Goal: Task Accomplishment & Management: Manage account settings

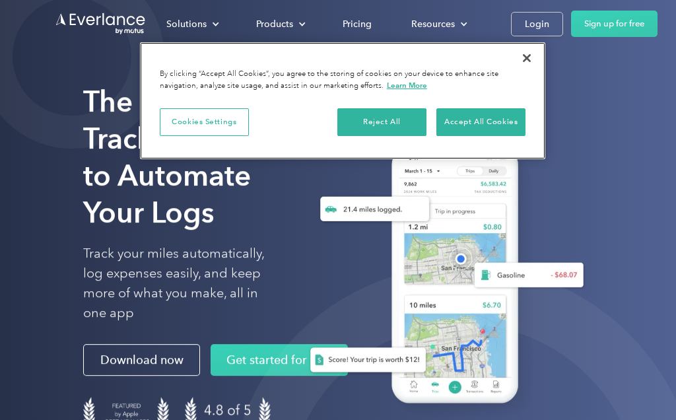
click at [480, 116] on button "Accept All Cookies" at bounding box center [480, 122] width 89 height 28
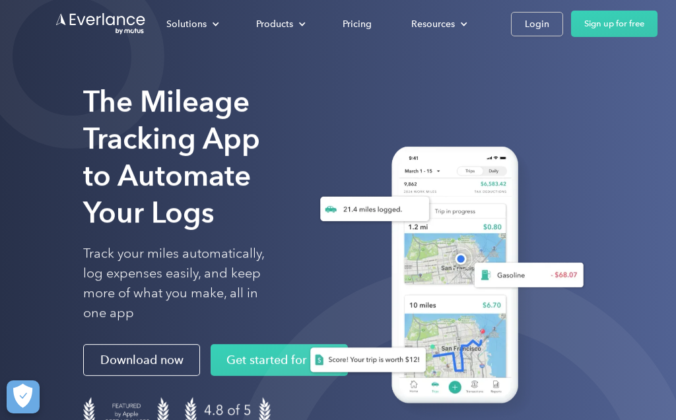
click at [534, 26] on div "Login" at bounding box center [537, 24] width 24 height 17
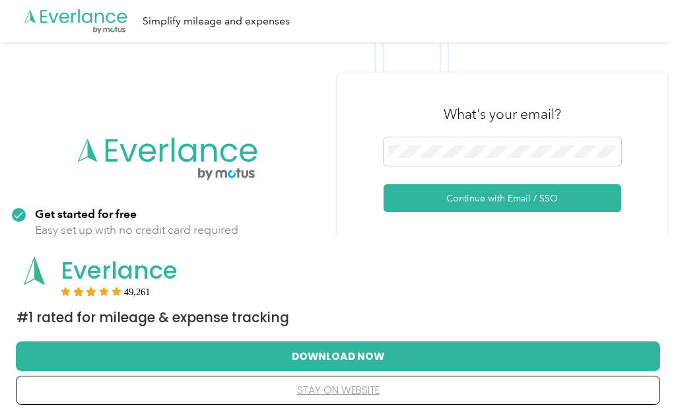
click at [590, 212] on button "Continue with Email / SSO" at bounding box center [503, 198] width 238 height 28
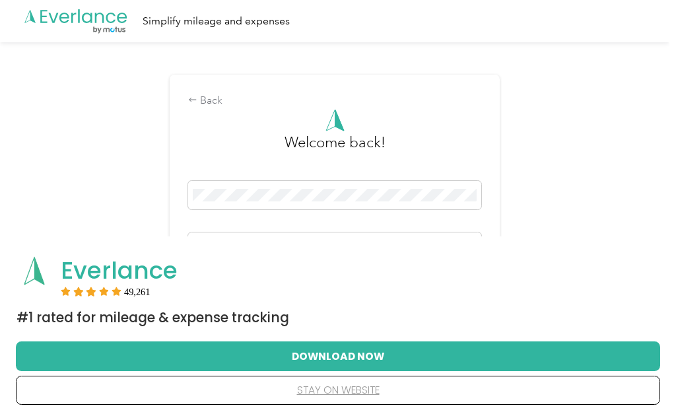
click at [360, 394] on button "stay on website" at bounding box center [338, 390] width 602 height 28
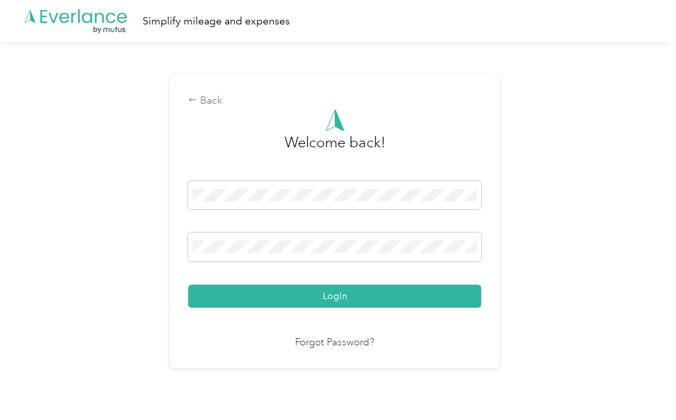
click at [395, 308] on button "Login" at bounding box center [334, 296] width 293 height 23
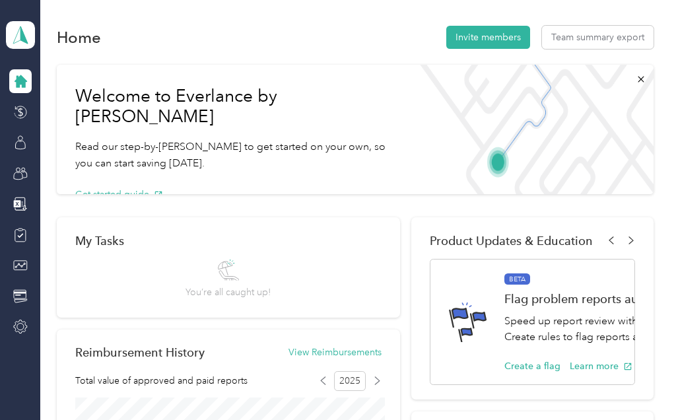
click at [25, 147] on icon at bounding box center [20, 145] width 10 height 9
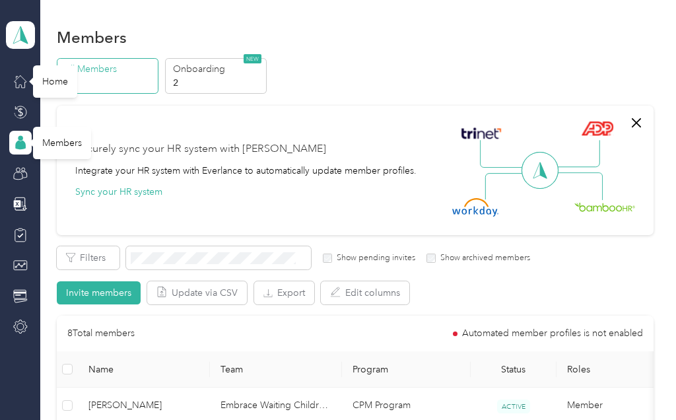
click at [18, 87] on icon at bounding box center [20, 81] width 15 height 15
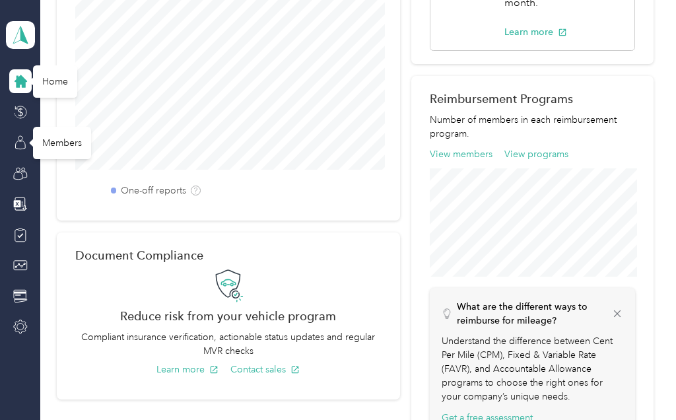
scroll to position [413, 0]
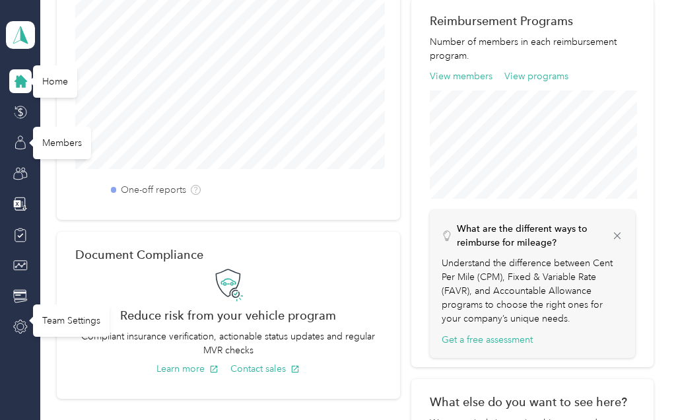
click at [18, 327] on icon at bounding box center [20, 327] width 15 height 15
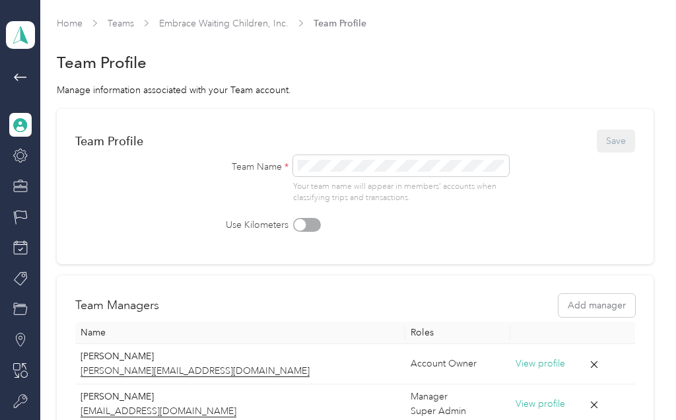
click at [18, 76] on icon at bounding box center [21, 77] width 16 height 16
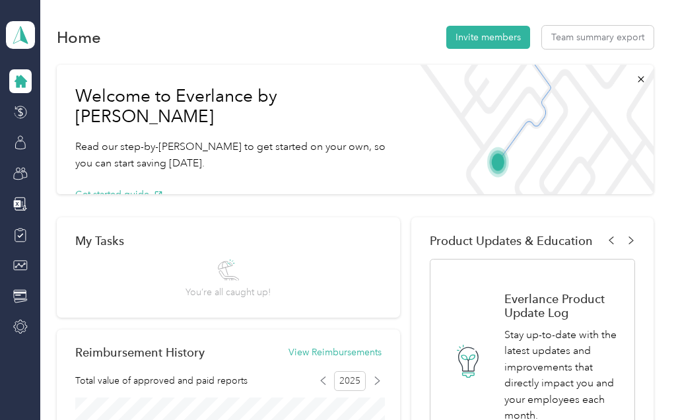
click at [646, 76] on icon at bounding box center [641, 79] width 11 height 11
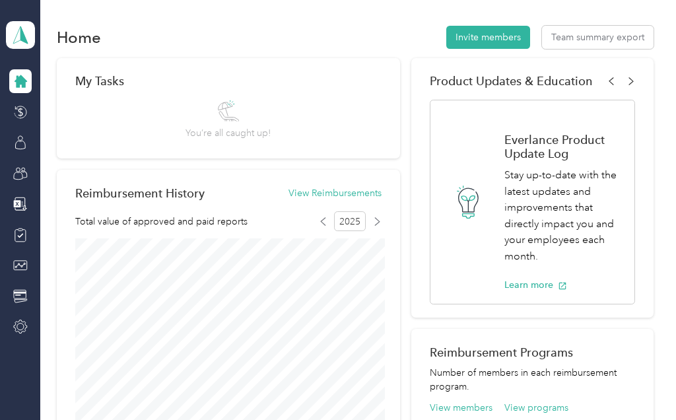
click at [18, 32] on icon at bounding box center [21, 35] width 20 height 18
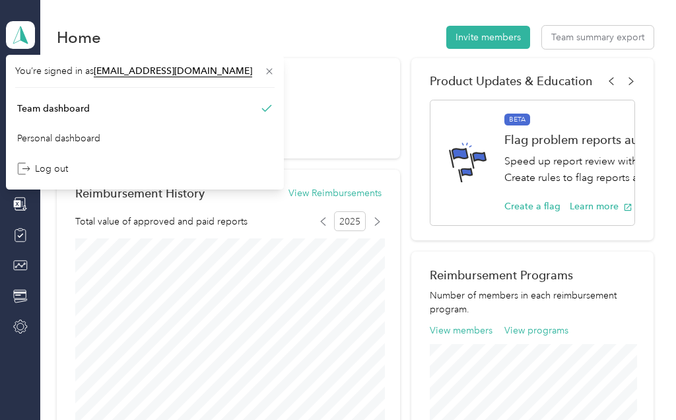
click at [63, 137] on div "Personal dashboard" at bounding box center [58, 138] width 83 height 14
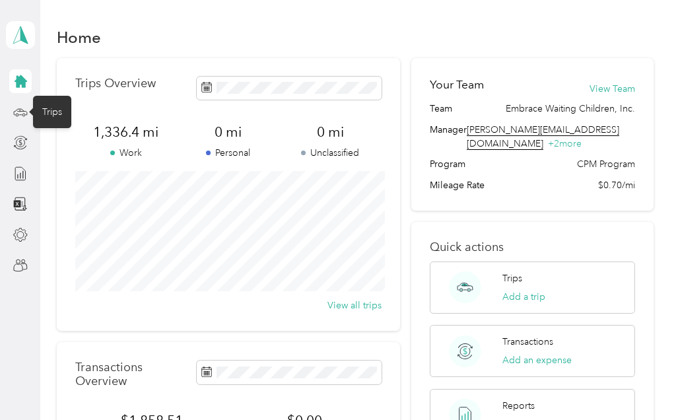
click at [17, 115] on icon at bounding box center [20, 112] width 15 height 15
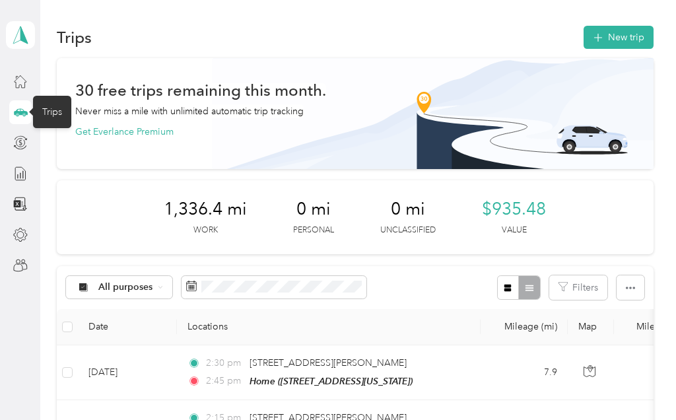
click at [639, 32] on button "New trip" at bounding box center [619, 37] width 70 height 23
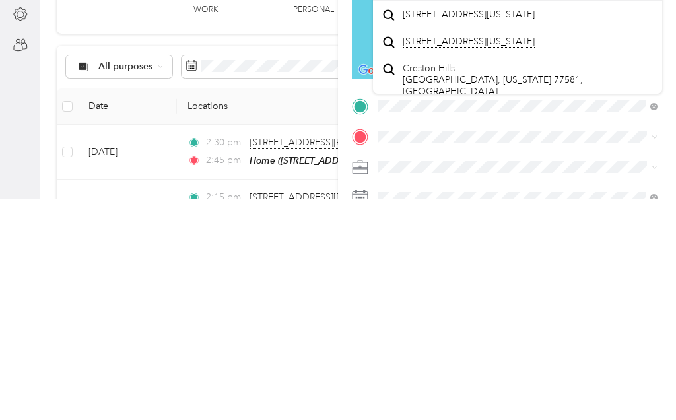
click at [468, 229] on span "[STREET_ADDRESS][US_STATE]" at bounding box center [469, 235] width 132 height 12
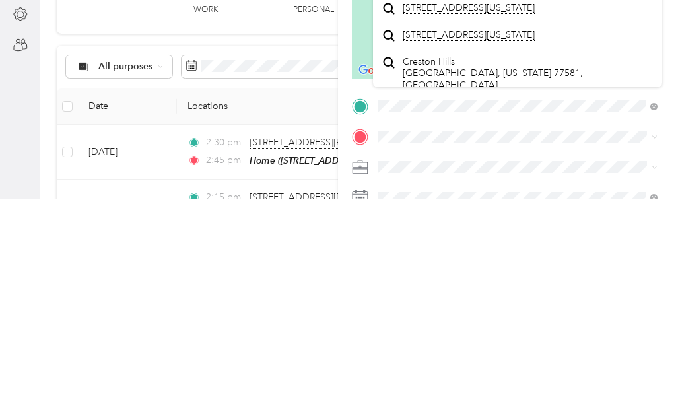
scroll to position [57, 0]
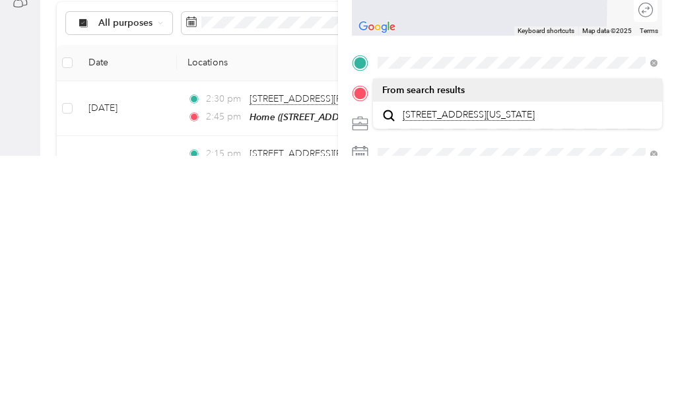
click at [479, 373] on span "[STREET_ADDRESS][US_STATE]" at bounding box center [469, 379] width 132 height 12
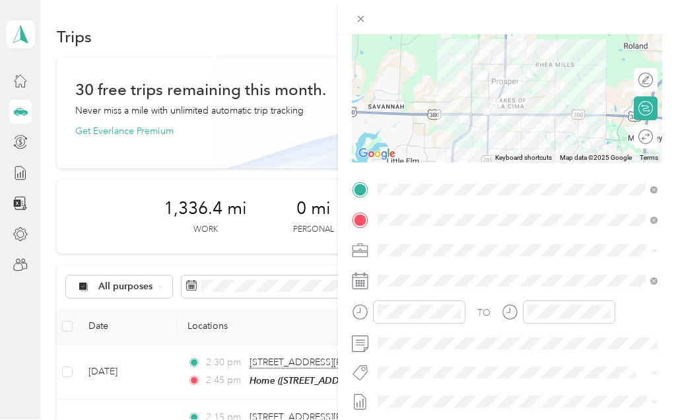
scroll to position [141, 0]
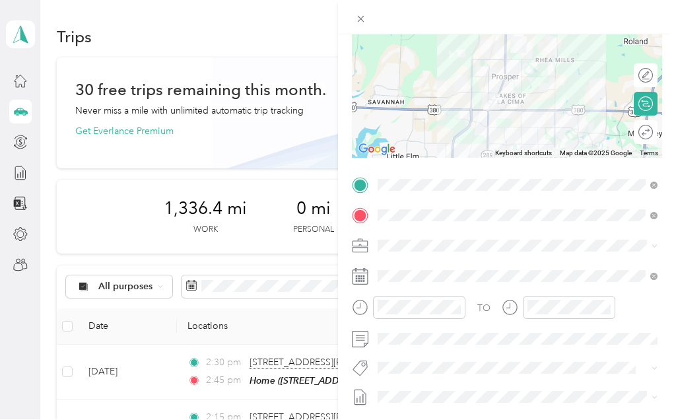
click at [357, 275] on icon at bounding box center [360, 277] width 17 height 17
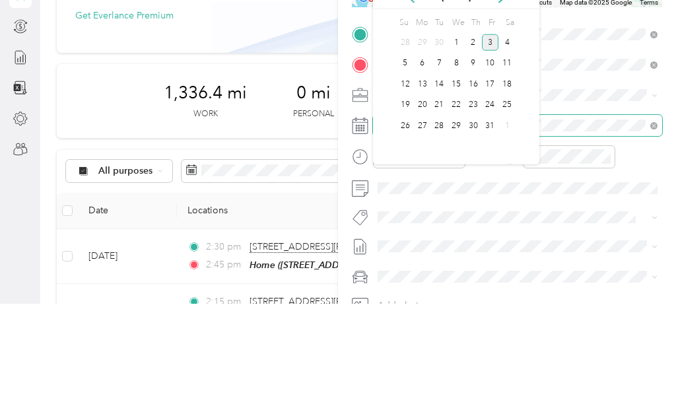
scroll to position [183, 0]
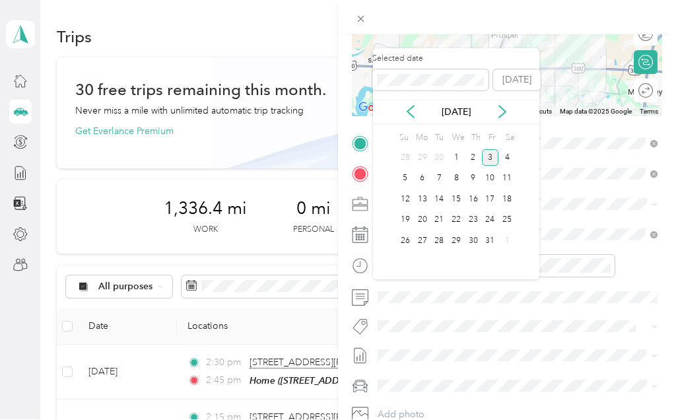
click at [454, 150] on div "1" at bounding box center [456, 158] width 17 height 17
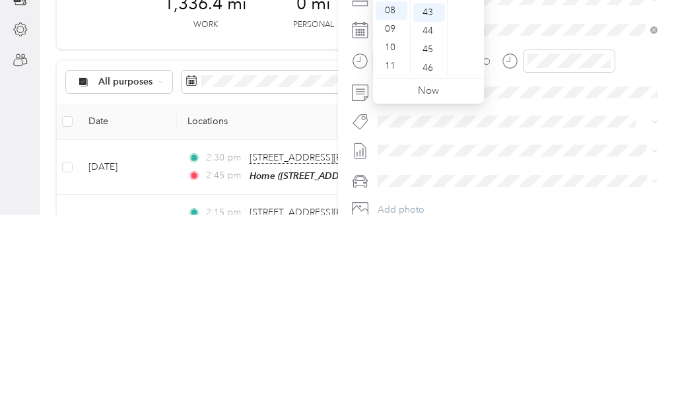
scroll to position [794, 0]
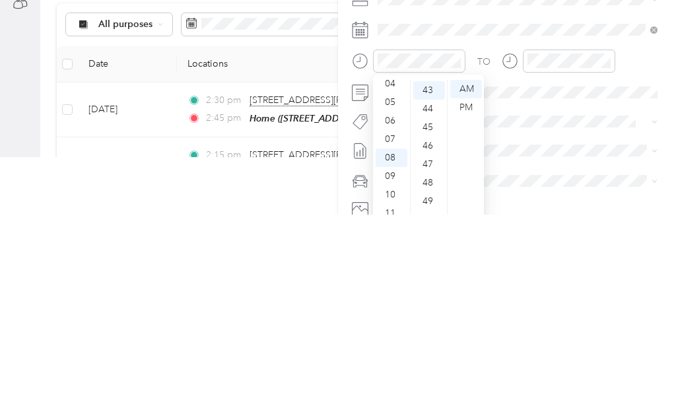
click at [466, 285] on div "AM" at bounding box center [466, 294] width 32 height 18
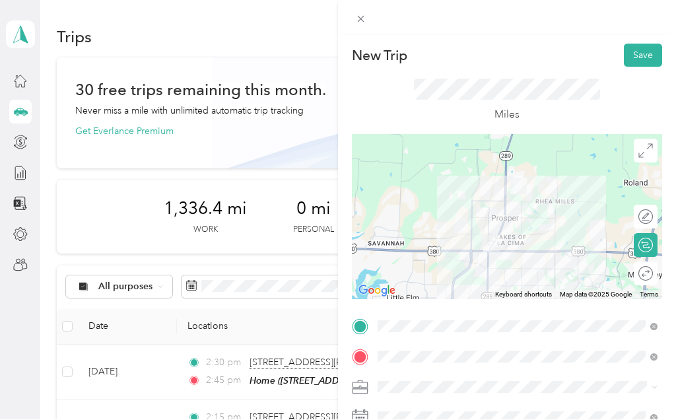
scroll to position [0, 0]
click at [643, 50] on button "Save" at bounding box center [643, 55] width 38 height 23
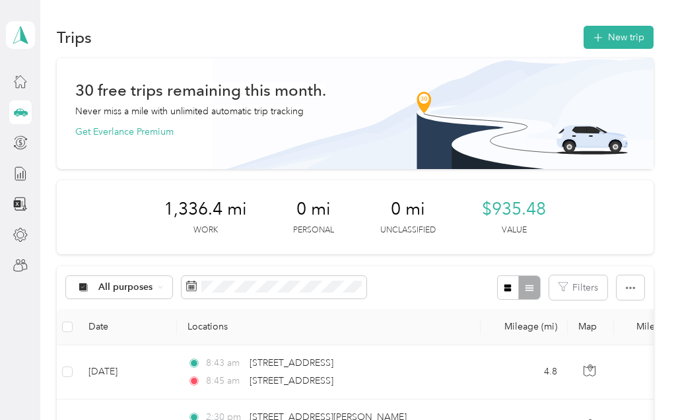
click at [621, 41] on button "New trip" at bounding box center [619, 37] width 70 height 23
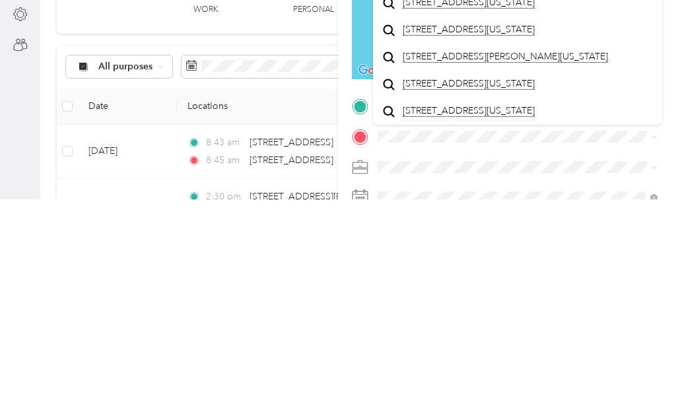
scroll to position [57, 0]
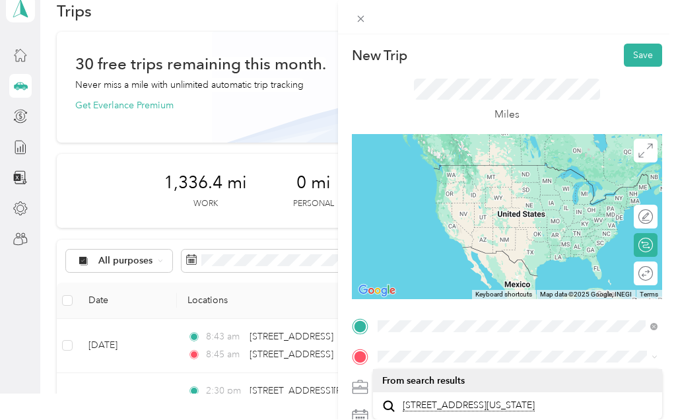
click at [471, 400] on span "[STREET_ADDRESS][US_STATE]" at bounding box center [469, 406] width 132 height 12
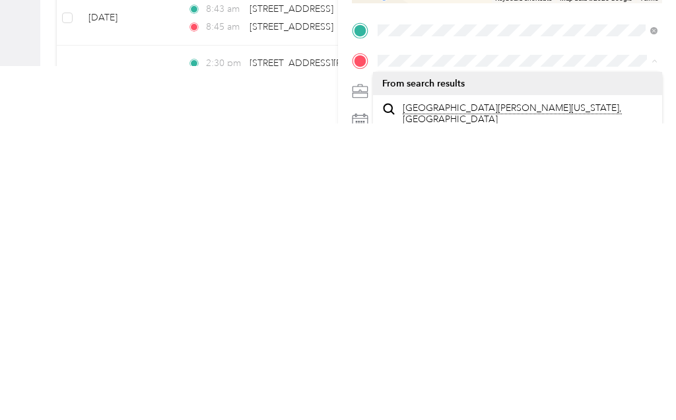
click at [447, 399] on span "[GEOGRAPHIC_DATA][PERSON_NAME][US_STATE], [GEOGRAPHIC_DATA]" at bounding box center [528, 410] width 251 height 23
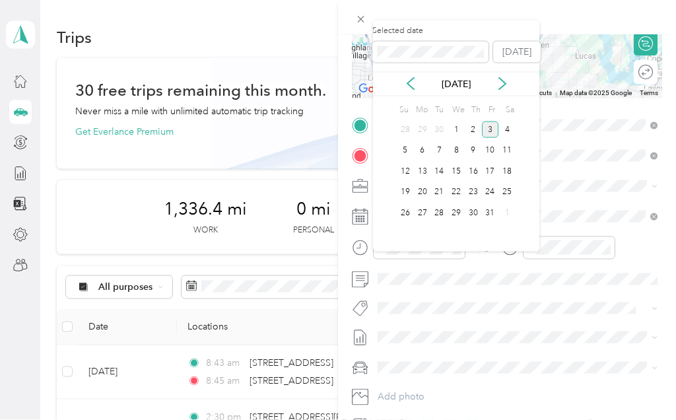
scroll to position [48, 0]
click at [452, 121] on div "1" at bounding box center [456, 129] width 17 height 17
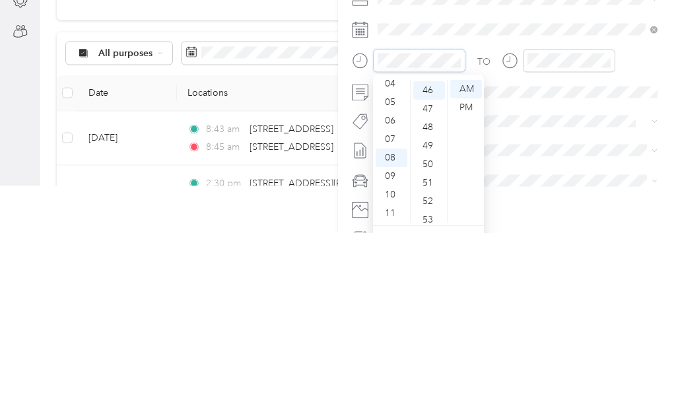
scroll to position [849, 0]
click at [468, 267] on div "AM" at bounding box center [466, 276] width 32 height 18
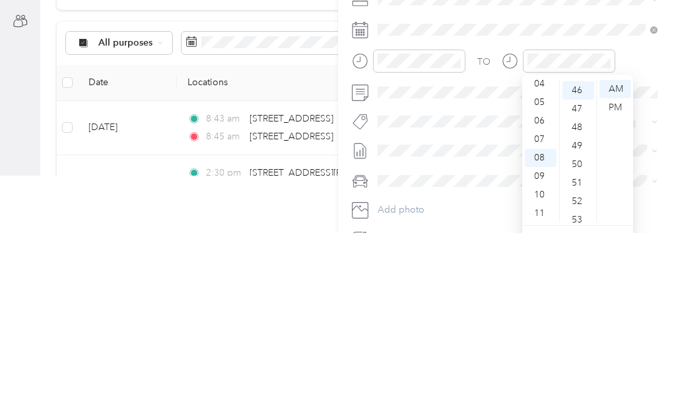
click at [617, 267] on div "AM" at bounding box center [616, 276] width 32 height 18
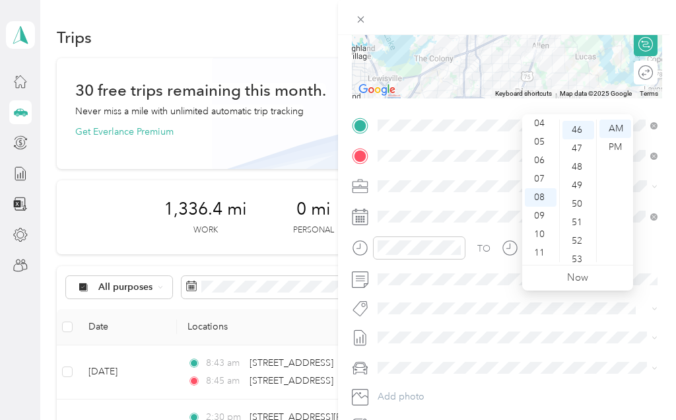
click at [417, 267] on div at bounding box center [409, 252] width 114 height 32
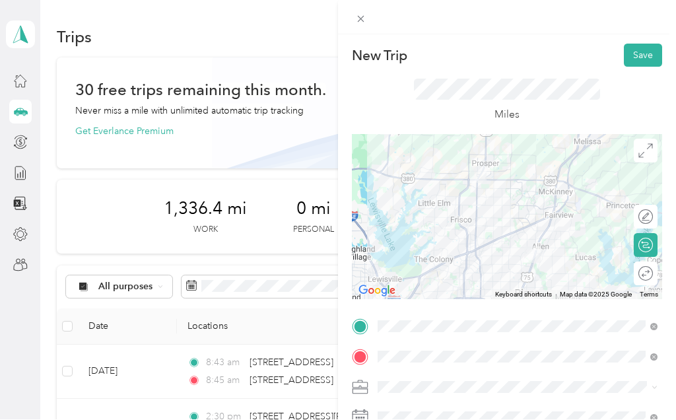
scroll to position [0, 0]
click at [648, 55] on button "Save" at bounding box center [643, 55] width 38 height 23
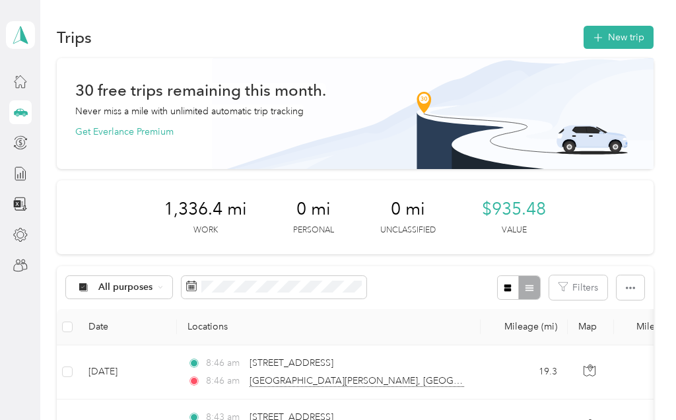
click at [625, 33] on button "New trip" at bounding box center [619, 37] width 70 height 23
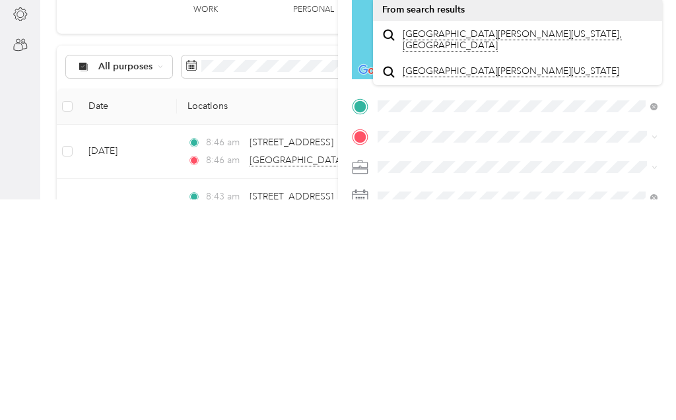
click at [498, 249] on span "[GEOGRAPHIC_DATA][PERSON_NAME][US_STATE], [GEOGRAPHIC_DATA]" at bounding box center [528, 260] width 251 height 23
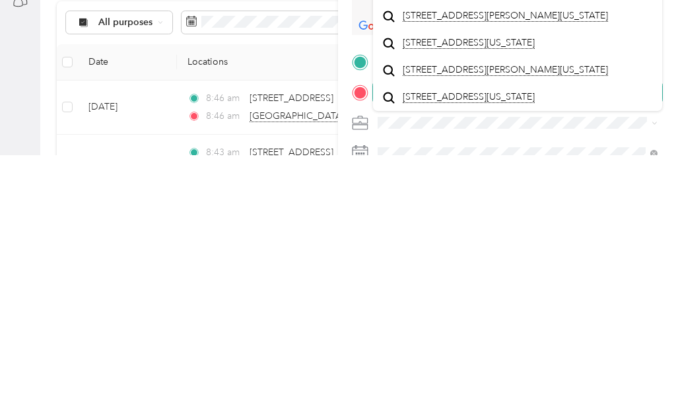
scroll to position [20, 0]
click at [479, 356] on span "[STREET_ADDRESS][US_STATE]" at bounding box center [469, 362] width 132 height 12
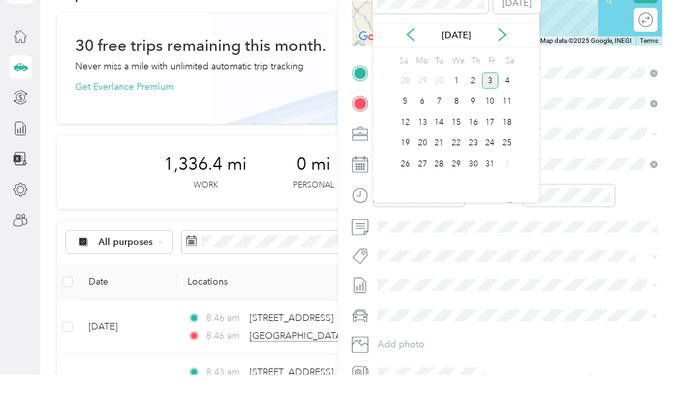
scroll to position [58, 0]
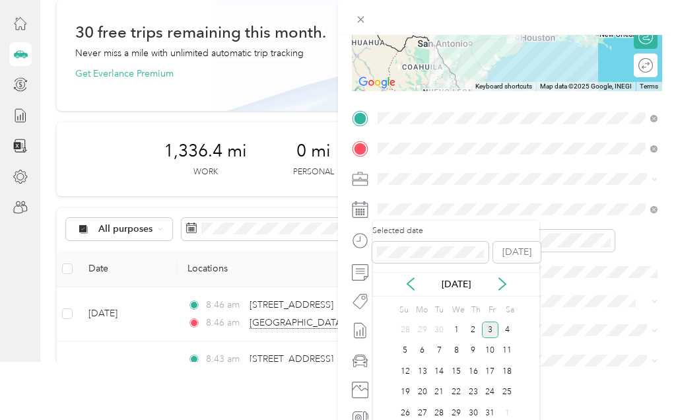
click at [409, 200] on span at bounding box center [517, 209] width 289 height 21
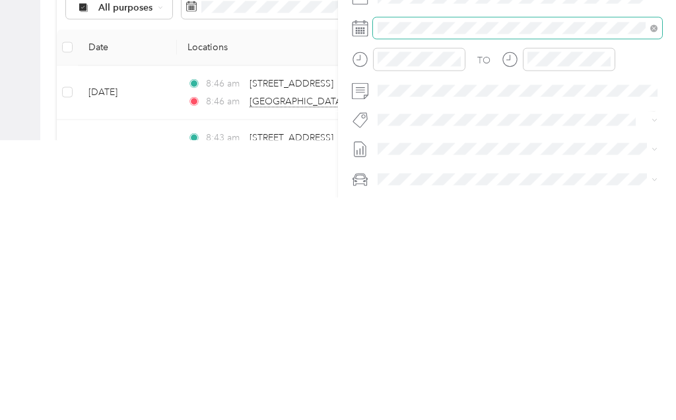
scroll to position [149, 0]
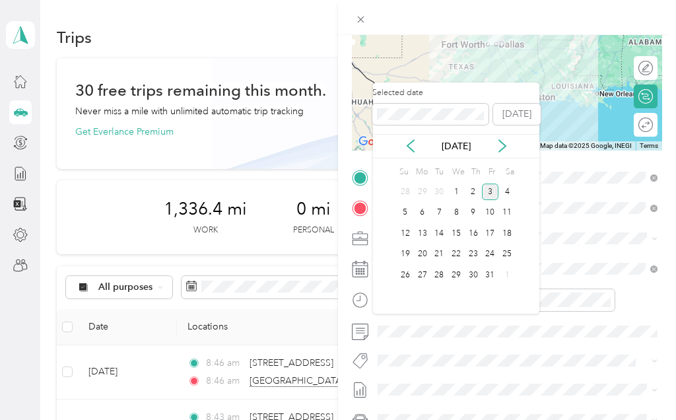
click at [454, 184] on div "1" at bounding box center [456, 192] width 17 height 17
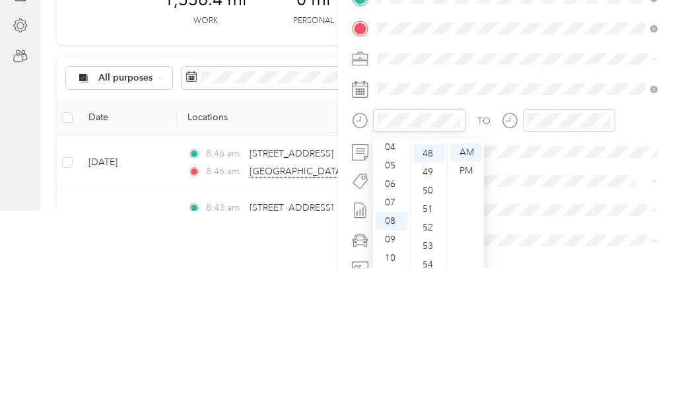
scroll to position [188, 0]
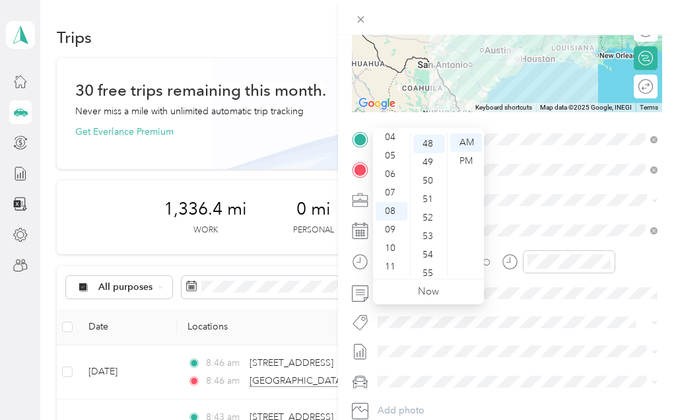
click at [387, 221] on div "09" at bounding box center [392, 230] width 32 height 18
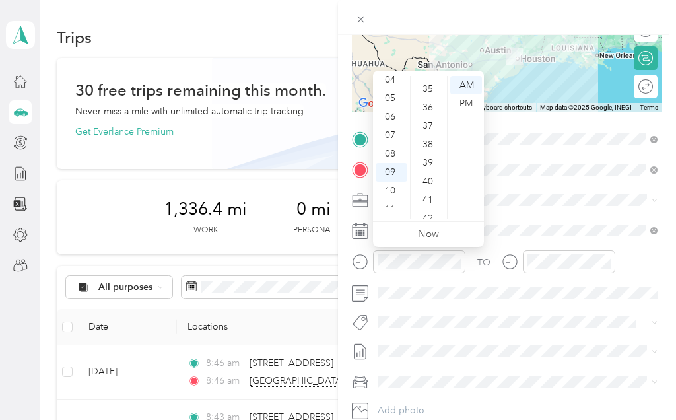
scroll to position [637, 0]
click at [388, 179] on div "09" at bounding box center [392, 172] width 32 height 18
click at [430, 128] on div "30" at bounding box center [429, 131] width 32 height 18
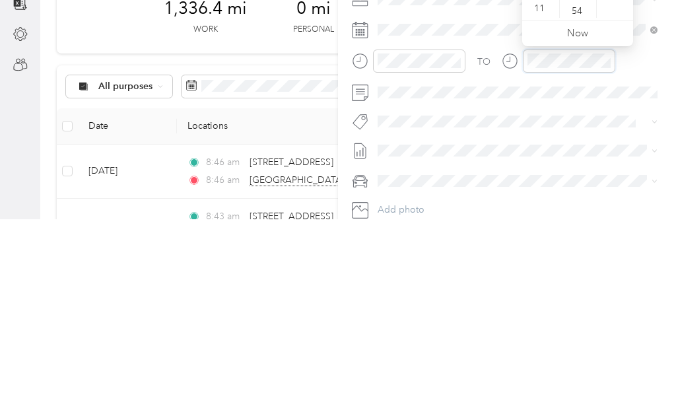
scroll to position [886, 0]
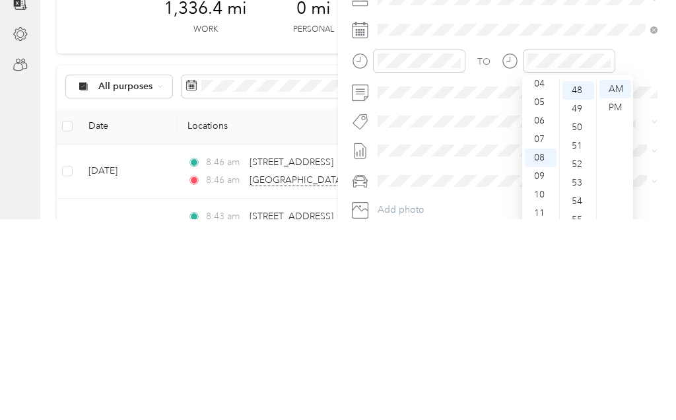
click at [621, 299] on div "PM" at bounding box center [616, 308] width 32 height 18
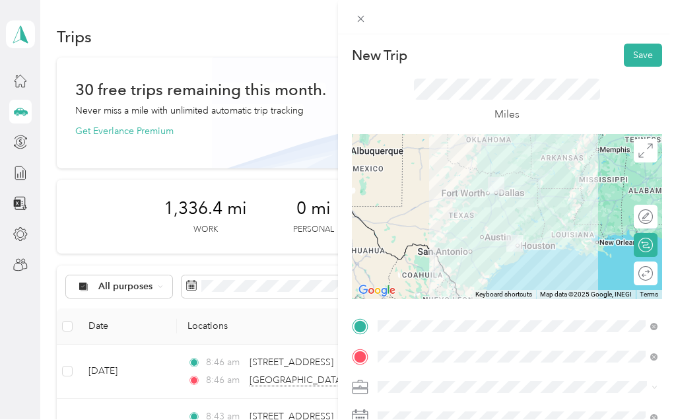
scroll to position [0, 0]
click at [642, 49] on button "Save" at bounding box center [643, 55] width 38 height 23
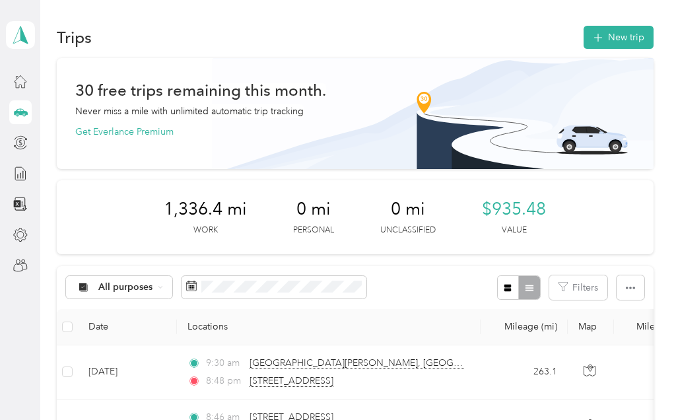
click at [621, 34] on button "New trip" at bounding box center [619, 37] width 70 height 23
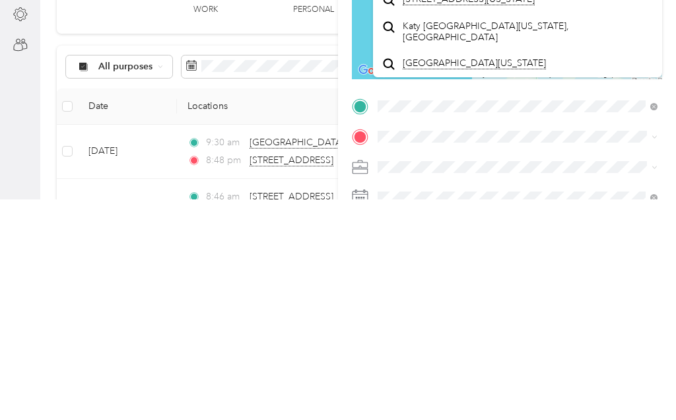
click at [481, 214] on span "[STREET_ADDRESS][US_STATE]" at bounding box center [469, 220] width 132 height 12
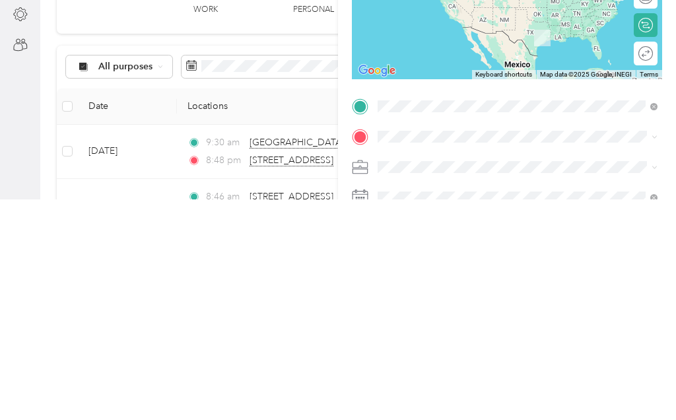
scroll to position [57, 0]
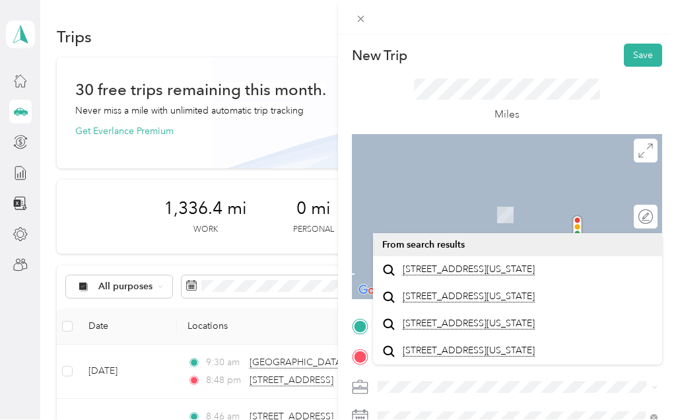
click at [472, 264] on span "[STREET_ADDRESS][US_STATE]" at bounding box center [469, 270] width 132 height 12
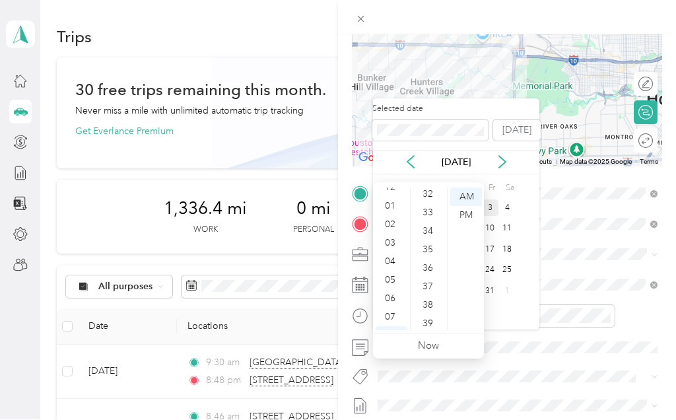
scroll to position [9, 0]
click at [394, 272] on div "05" at bounding box center [392, 281] width 32 height 18
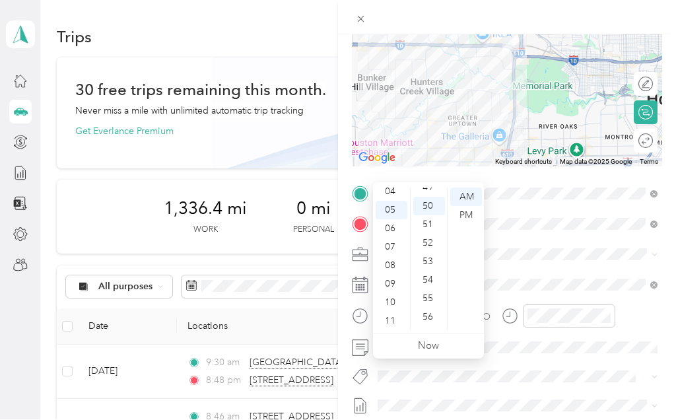
scroll to position [923, 0]
click at [469, 207] on div "PM" at bounding box center [466, 216] width 32 height 18
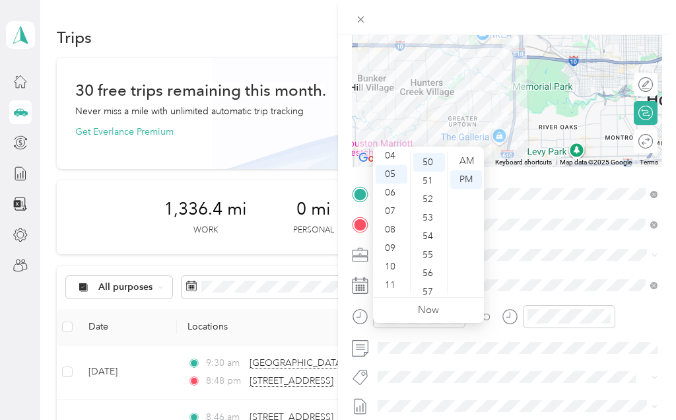
scroll to position [0, 0]
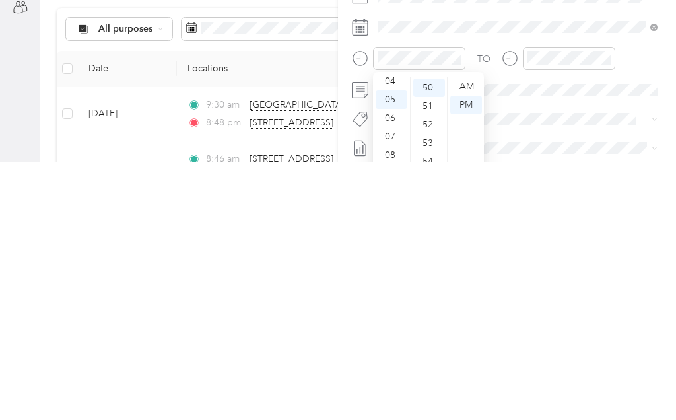
click at [461, 354] on div "PM" at bounding box center [466, 363] width 32 height 18
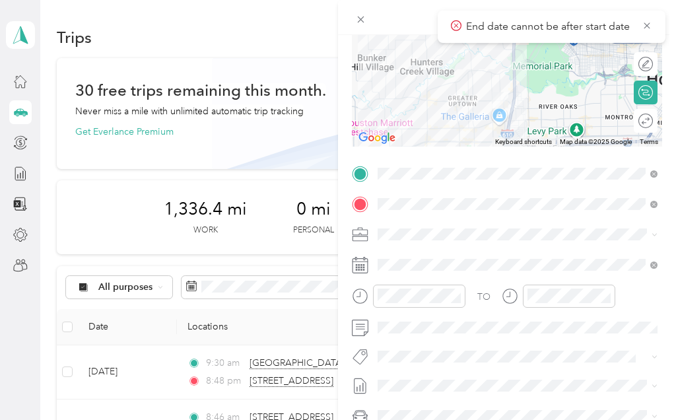
scroll to position [164, 0]
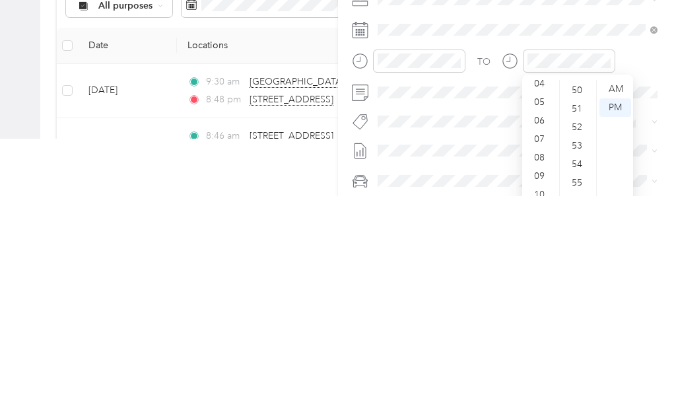
click at [617, 322] on div "PM" at bounding box center [616, 331] width 32 height 18
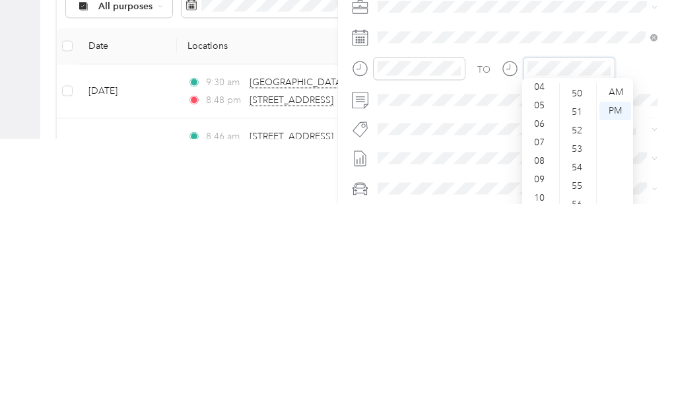
scroll to position [65, 0]
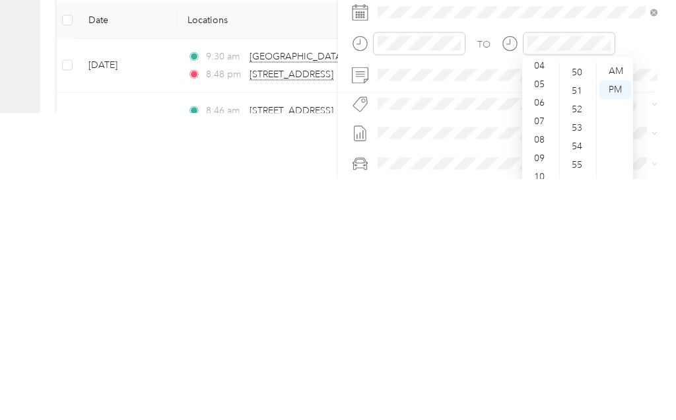
click at [539, 354] on div "07" at bounding box center [541, 363] width 32 height 18
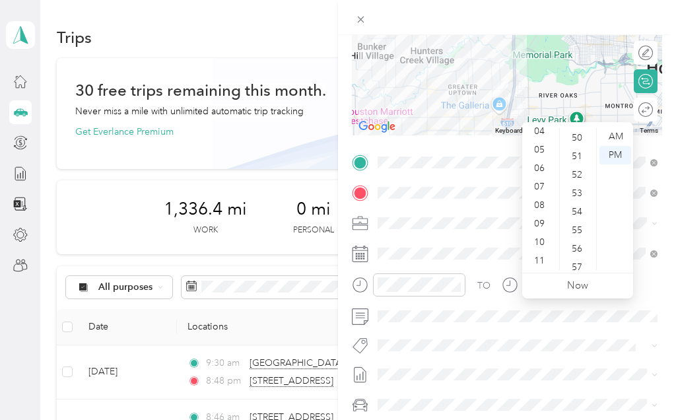
scroll to position [24, 0]
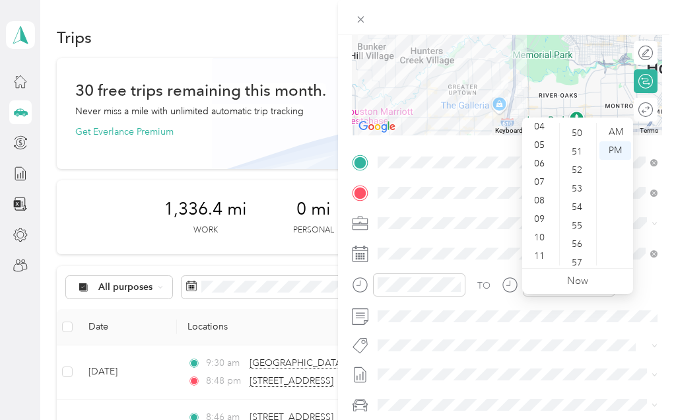
click at [619, 141] on div "PM" at bounding box center [616, 150] width 32 height 18
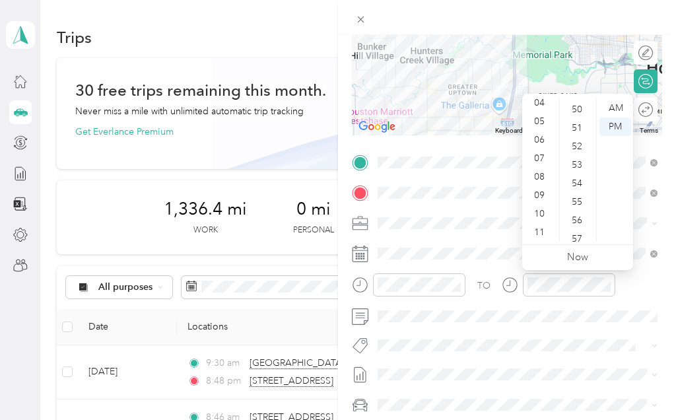
click at [580, 107] on div "50" at bounding box center [579, 109] width 32 height 18
click at [617, 124] on div "PM" at bounding box center [616, 127] width 32 height 18
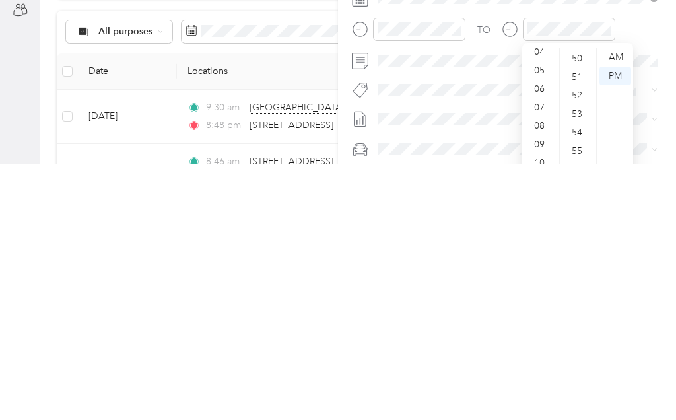
click at [538, 335] on div "06" at bounding box center [541, 344] width 32 height 18
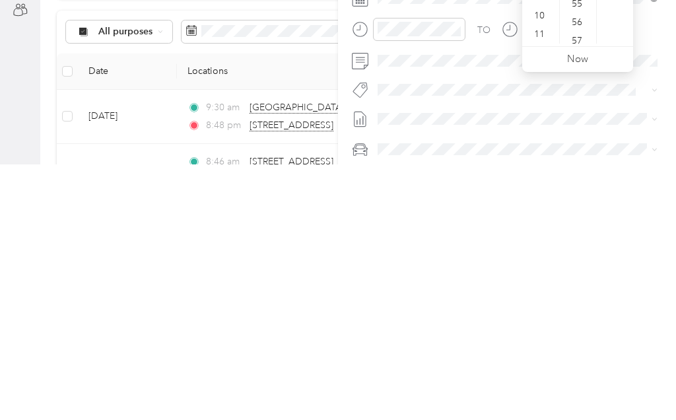
scroll to position [57, 0]
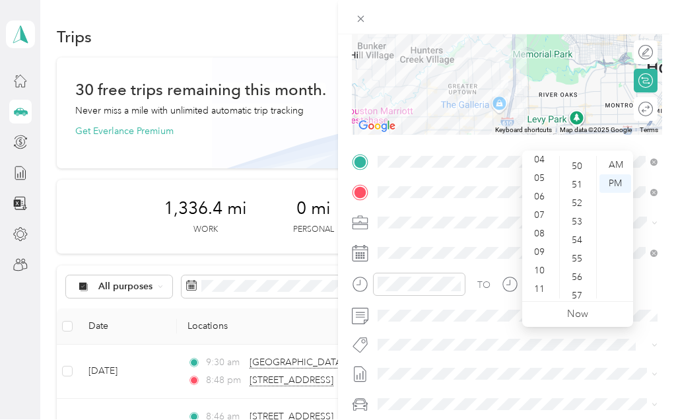
click at [615, 175] on div "PM" at bounding box center [616, 184] width 32 height 18
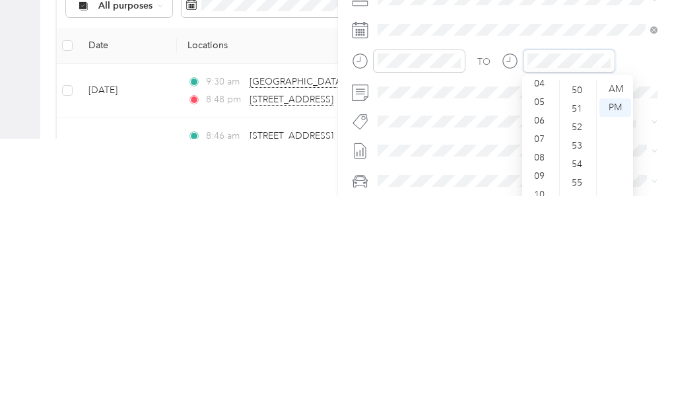
click at [604, 280] on icon "close-circle" at bounding box center [606, 284] width 9 height 9
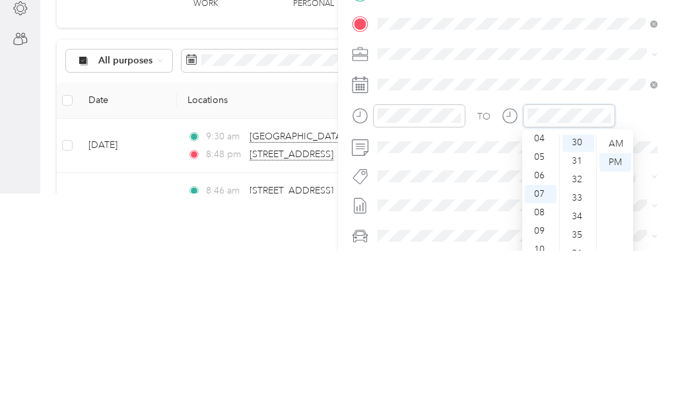
scroll to position [555, 0]
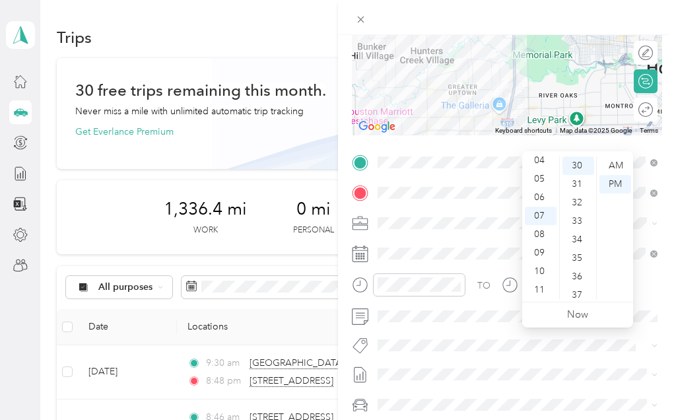
click at [617, 175] on div "PM" at bounding box center [616, 184] width 32 height 18
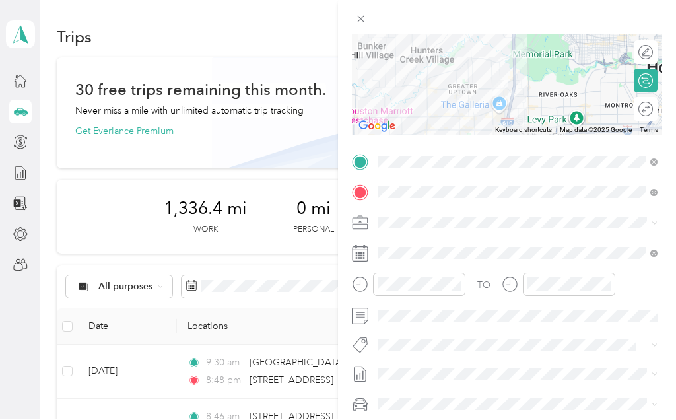
click at [644, 106] on icon at bounding box center [646, 109] width 15 height 15
click at [647, 106] on icon at bounding box center [646, 109] width 15 height 15
click at [646, 108] on icon at bounding box center [647, 108] width 4 height 0
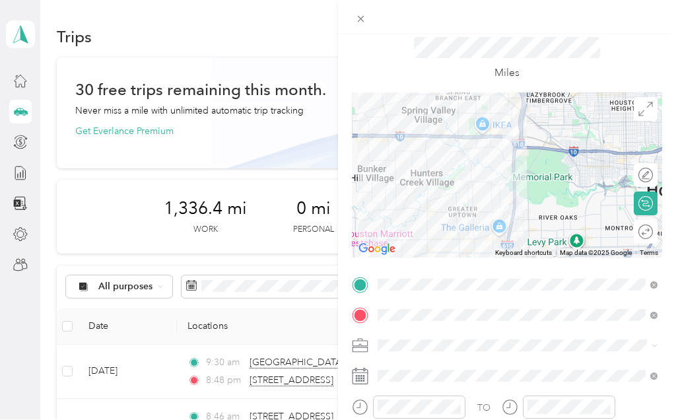
scroll to position [41, 0]
click at [646, 227] on icon at bounding box center [646, 233] width 15 height 15
click at [641, 233] on icon at bounding box center [646, 233] width 15 height 15
click at [646, 231] on icon at bounding box center [646, 233] width 15 height 15
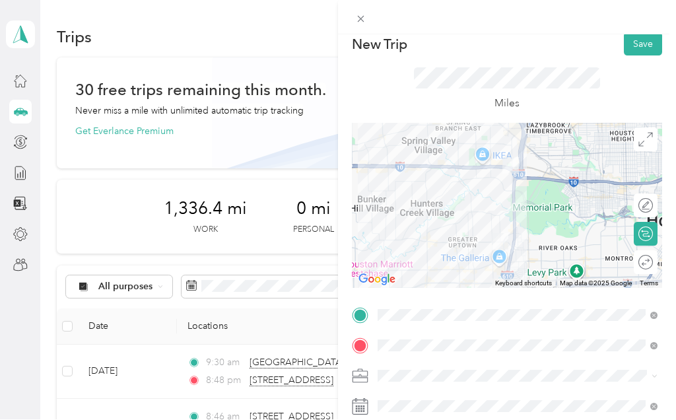
scroll to position [7, 0]
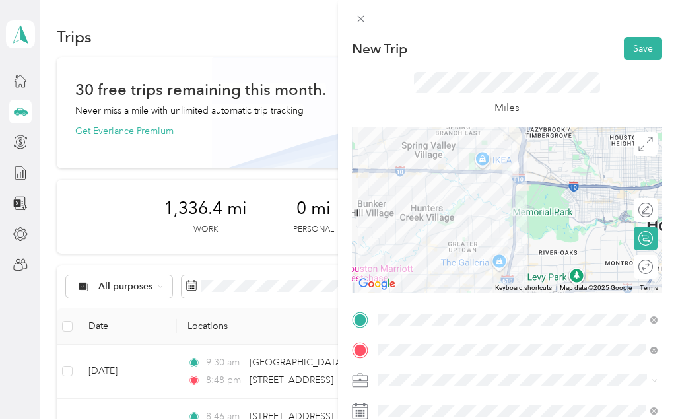
click at [644, 261] on circle at bounding box center [646, 268] width 14 height 14
click at [648, 262] on icon at bounding box center [646, 267] width 15 height 15
click at [648, 265] on icon at bounding box center [646, 267] width 15 height 15
click at [644, 265] on icon at bounding box center [646, 267] width 15 height 15
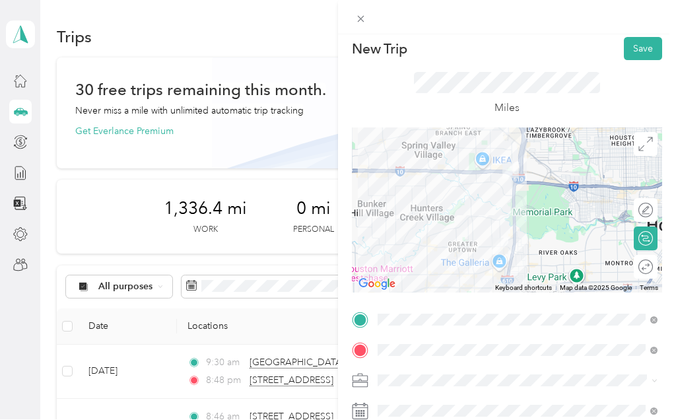
click at [644, 265] on icon at bounding box center [646, 267] width 15 height 15
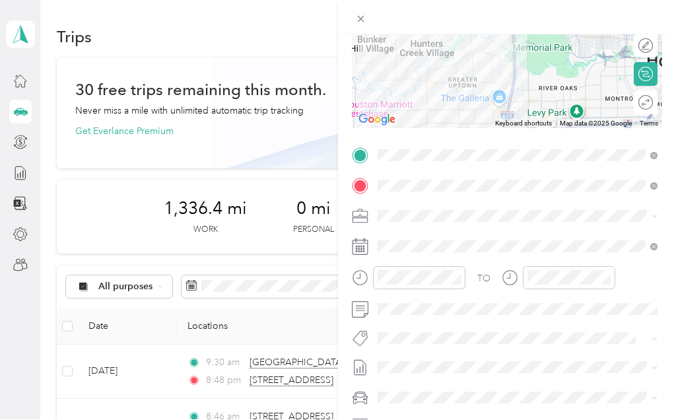
scroll to position [170, 0]
click at [648, 74] on icon at bounding box center [646, 75] width 9 height 7
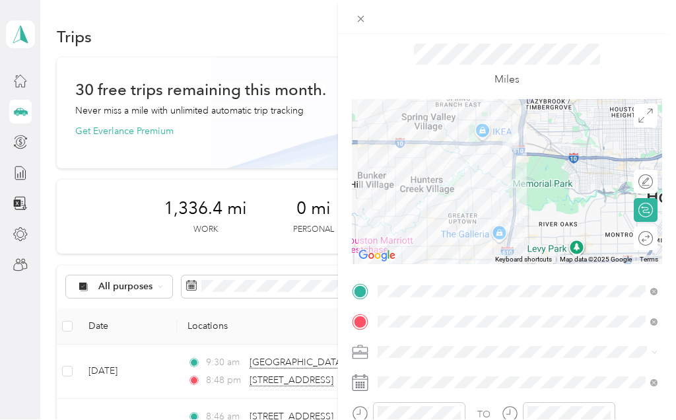
scroll to position [35, 0]
click at [649, 205] on icon at bounding box center [646, 210] width 15 height 15
click at [645, 207] on icon at bounding box center [646, 210] width 15 height 15
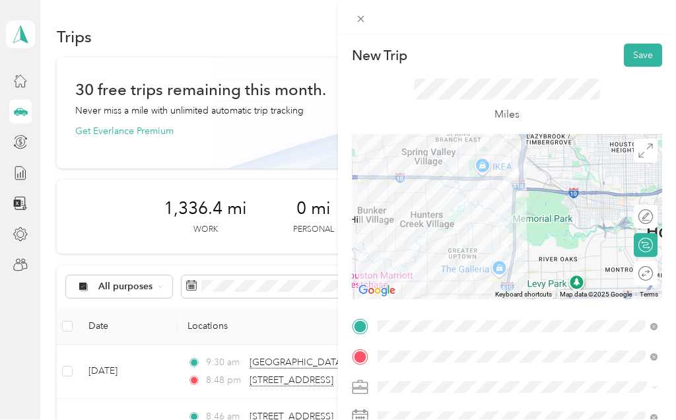
scroll to position [0, 0]
click at [648, 241] on icon at bounding box center [646, 245] width 15 height 15
click at [649, 241] on icon at bounding box center [646, 245] width 15 height 15
click at [650, 248] on icon at bounding box center [646, 245] width 9 height 7
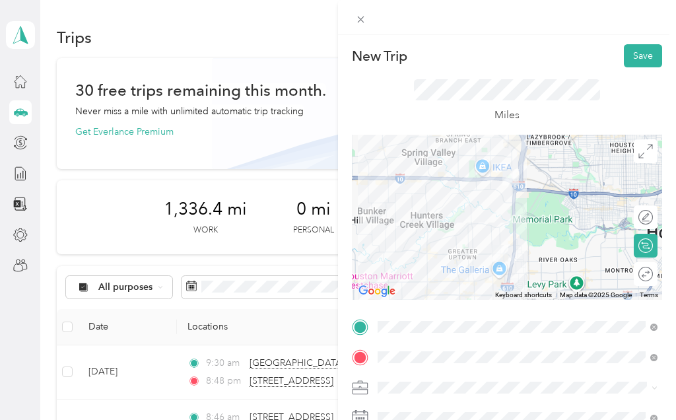
click at [644, 55] on button "Save" at bounding box center [643, 55] width 38 height 23
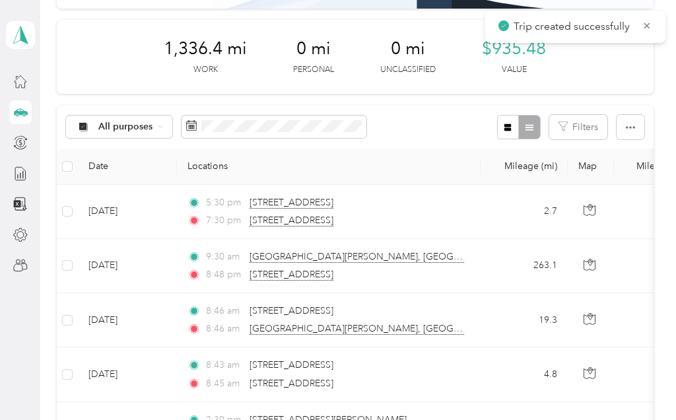
scroll to position [161, 0]
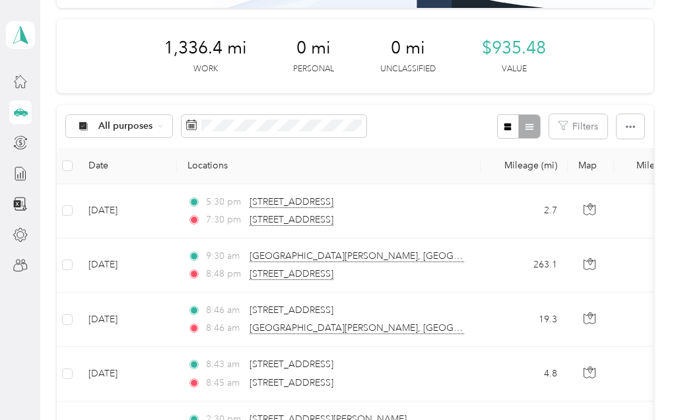
click at [130, 214] on td "[DATE]" at bounding box center [127, 211] width 99 height 54
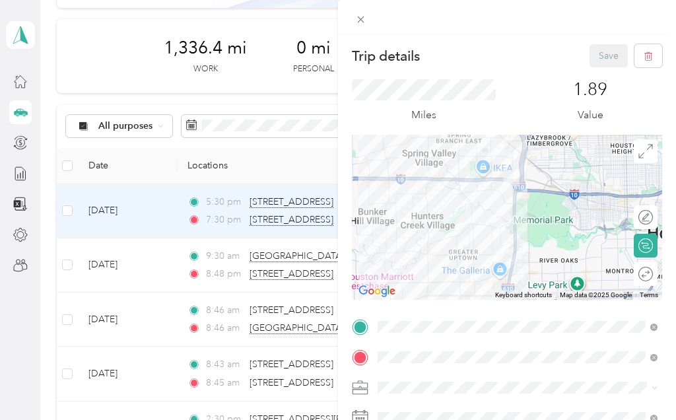
click at [644, 240] on icon at bounding box center [646, 245] width 15 height 15
click at [649, 244] on icon at bounding box center [646, 245] width 15 height 15
click at [650, 241] on icon at bounding box center [646, 245] width 15 height 15
click at [650, 242] on icon at bounding box center [646, 245] width 15 height 15
click at [658, 240] on div at bounding box center [507, 217] width 310 height 165
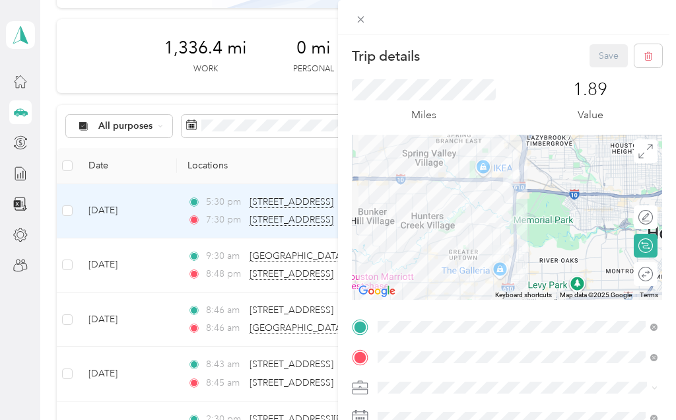
click at [658, 240] on div at bounding box center [507, 217] width 310 height 165
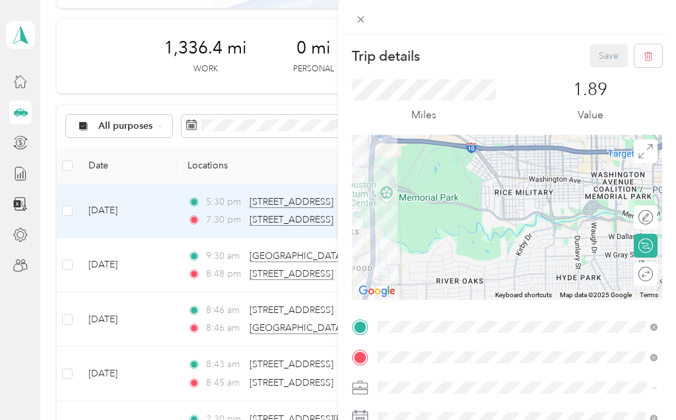
click at [648, 247] on icon at bounding box center [646, 245] width 15 height 15
click at [366, 18] on icon at bounding box center [360, 19] width 11 height 11
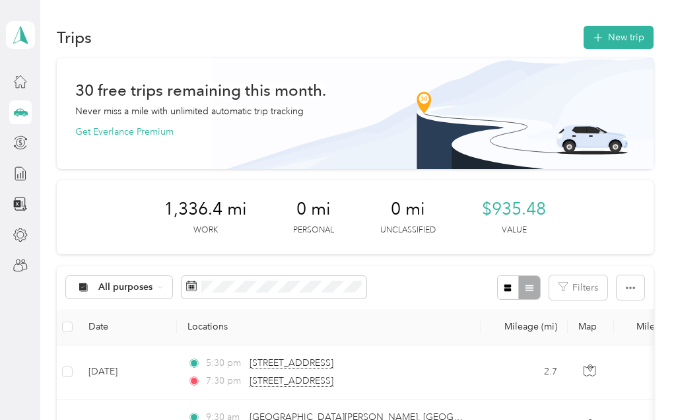
click at [617, 39] on button "New trip" at bounding box center [619, 37] width 70 height 23
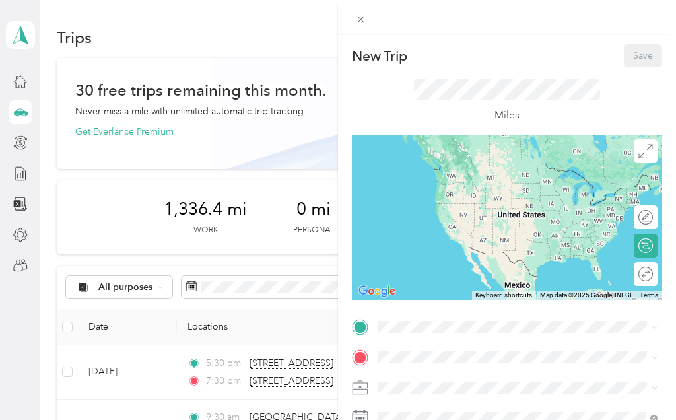
click at [427, 318] on span at bounding box center [517, 326] width 289 height 21
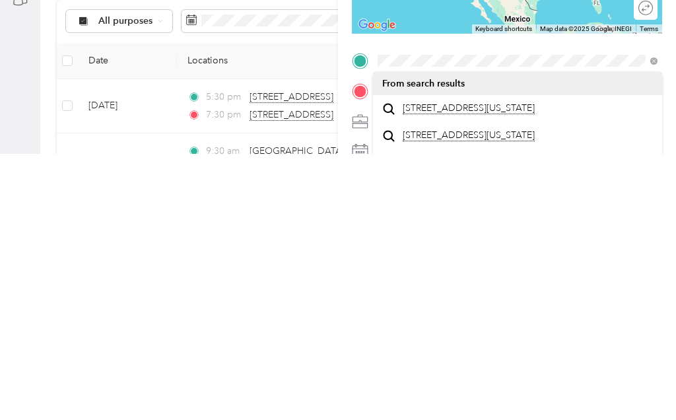
click at [436, 368] on span "[STREET_ADDRESS][US_STATE]" at bounding box center [469, 374] width 132 height 12
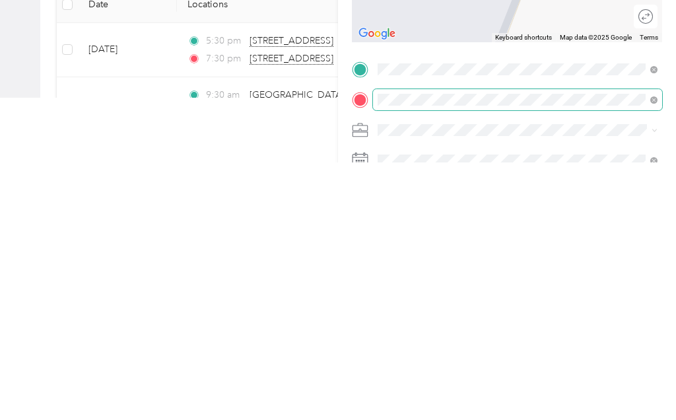
scroll to position [57, 0]
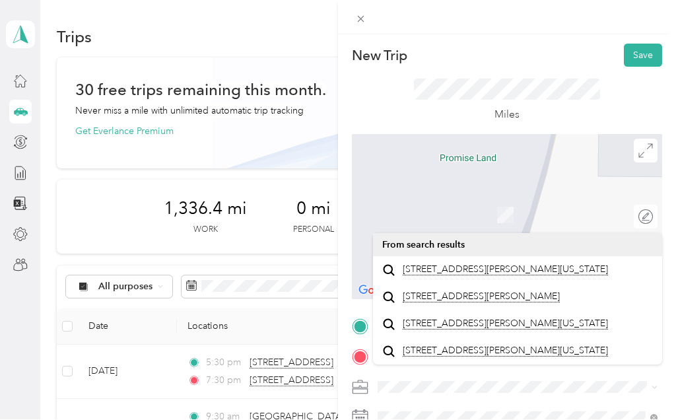
click at [442, 264] on span "[STREET_ADDRESS][PERSON_NAME][US_STATE]" at bounding box center [505, 270] width 205 height 12
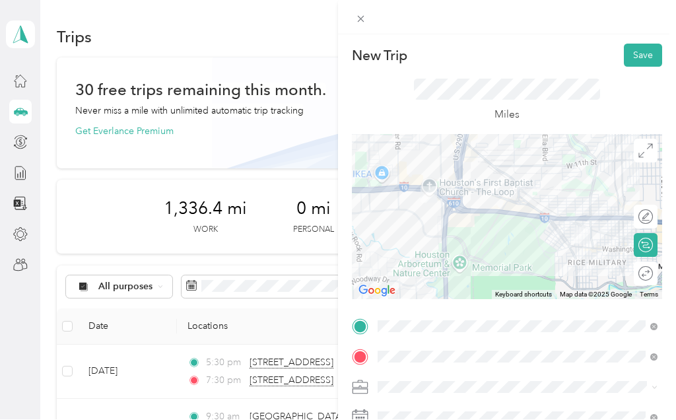
click at [644, 243] on icon at bounding box center [646, 245] width 15 height 15
click at [651, 241] on icon at bounding box center [646, 245] width 15 height 15
click at [650, 241] on icon at bounding box center [646, 245] width 15 height 15
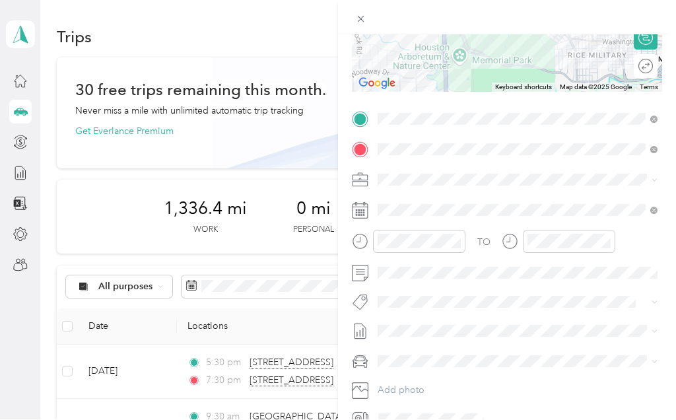
scroll to position [209, 0]
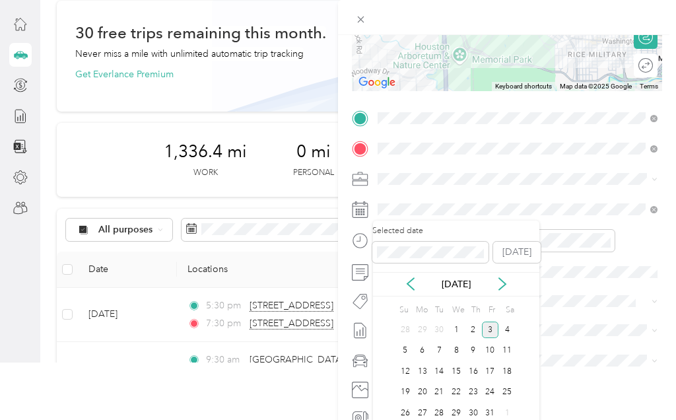
click at [458, 331] on div "1" at bounding box center [456, 330] width 17 height 17
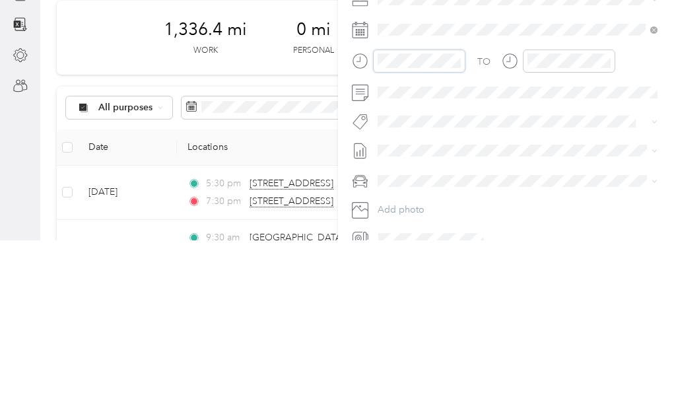
scroll to position [967, 0]
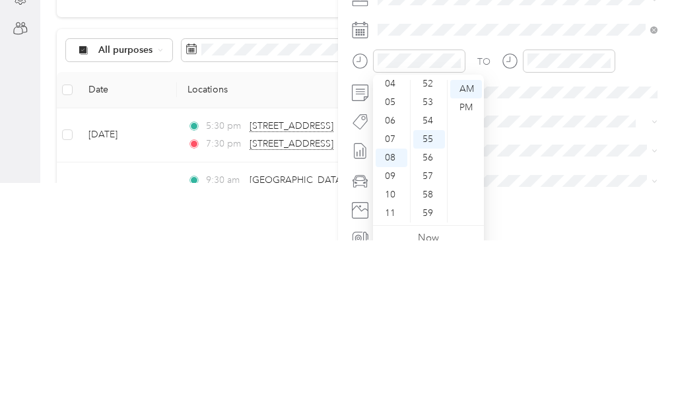
click at [467, 278] on div "PM" at bounding box center [466, 287] width 32 height 18
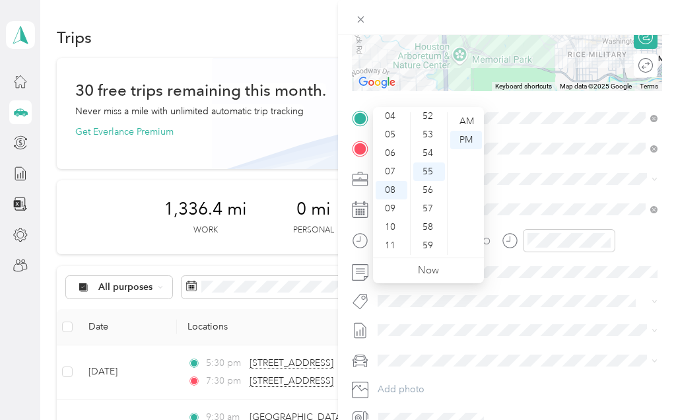
click at [393, 218] on div "10" at bounding box center [392, 227] width 32 height 18
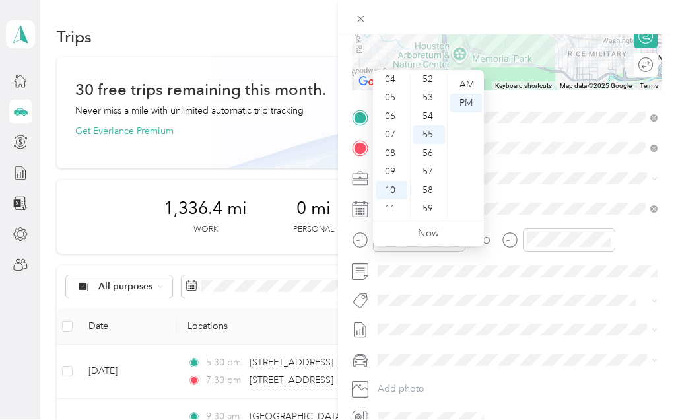
scroll to position [22, 0]
click at [466, 95] on div "PM" at bounding box center [466, 104] width 32 height 18
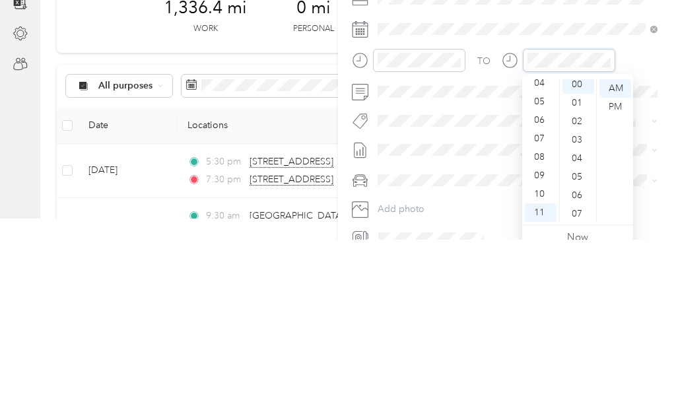
scroll to position [0, 0]
click at [617, 278] on div "PM" at bounding box center [616, 287] width 32 height 18
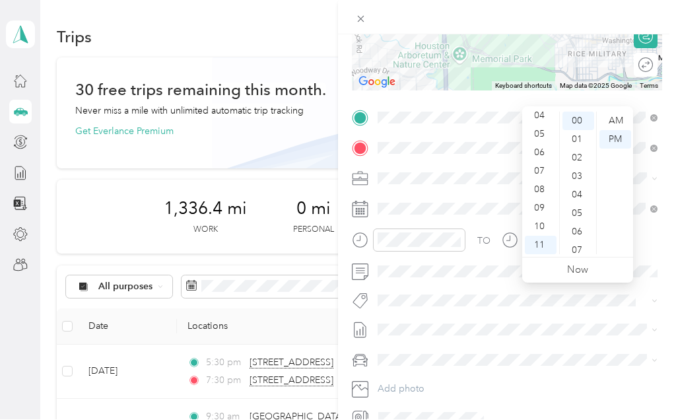
click at [598, 288] on div "TO Add photo" at bounding box center [507, 269] width 310 height 322
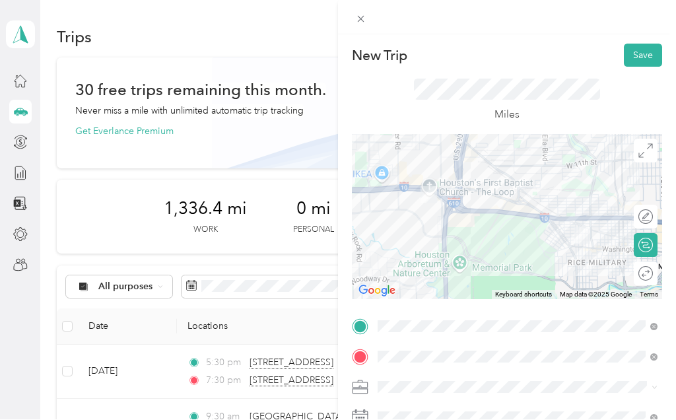
scroll to position [0, 0]
click at [641, 57] on button "Save" at bounding box center [643, 55] width 38 height 23
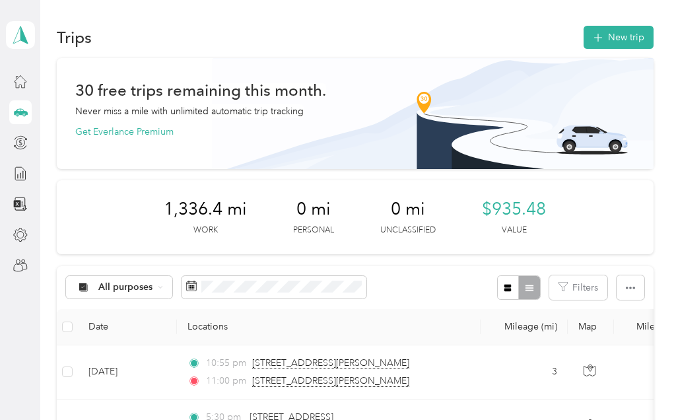
click at [627, 30] on button "New trip" at bounding box center [619, 37] width 70 height 23
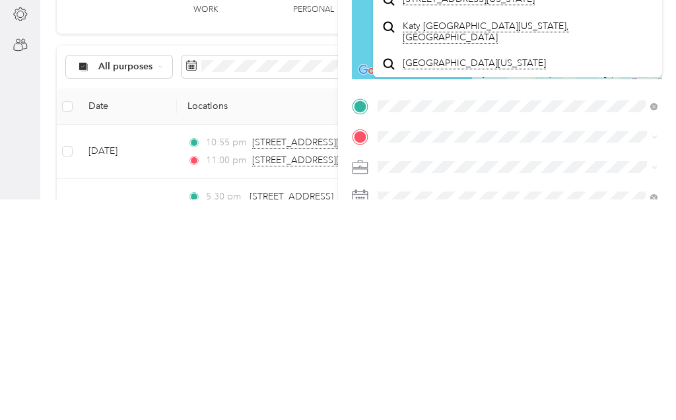
click at [455, 214] on span "[STREET_ADDRESS][US_STATE]" at bounding box center [469, 220] width 132 height 12
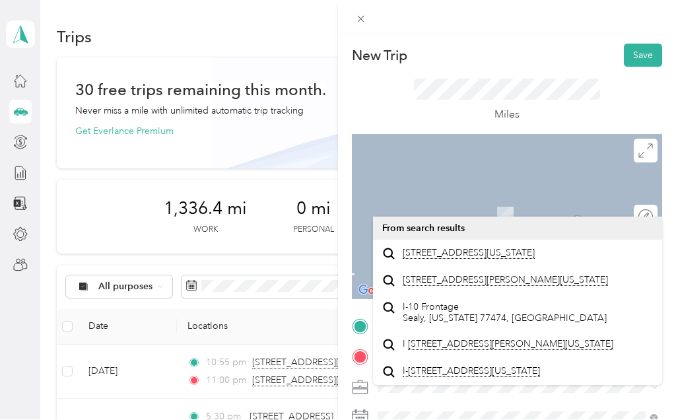
scroll to position [20, 0]
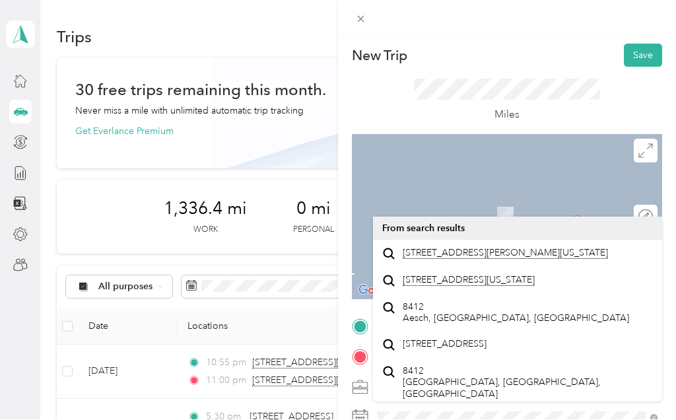
click at [423, 347] on span at bounding box center [517, 357] width 289 height 21
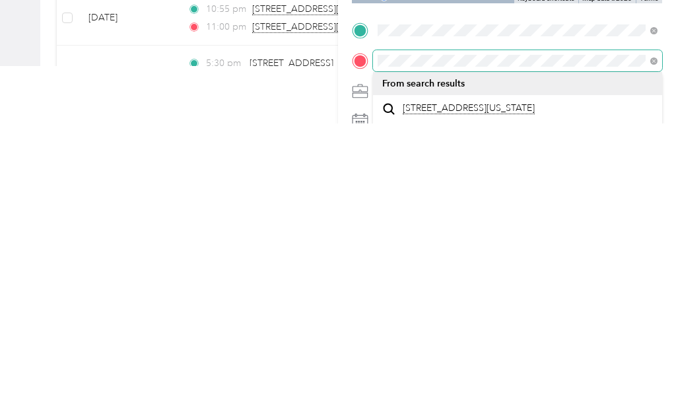
scroll to position [0, 0]
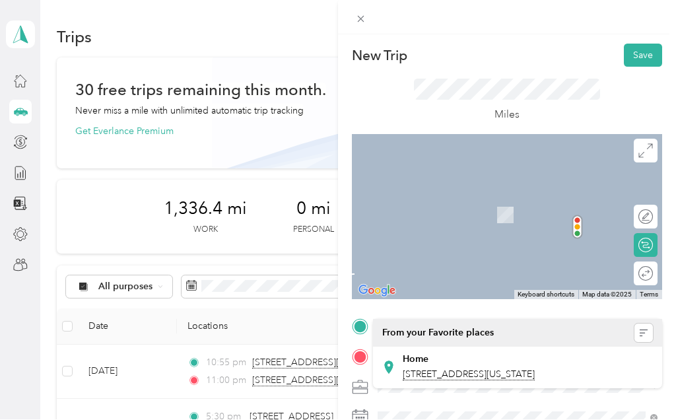
click at [547, 52] on div "New Trip Save" at bounding box center [507, 55] width 310 height 23
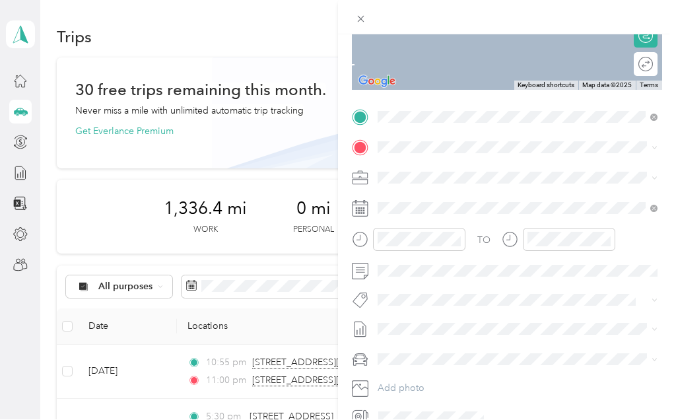
scroll to position [209, 0]
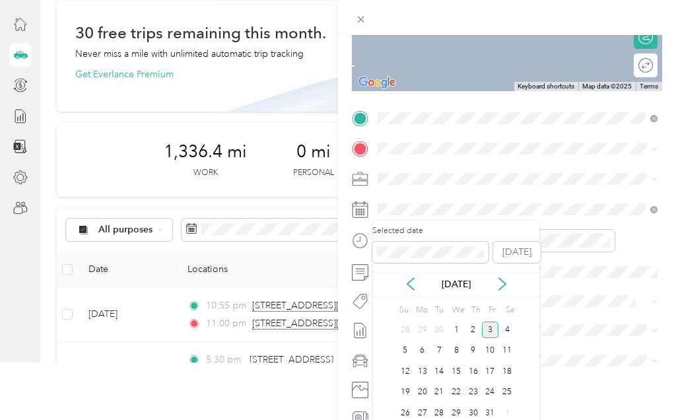
click at [471, 324] on div "2" at bounding box center [473, 330] width 17 height 17
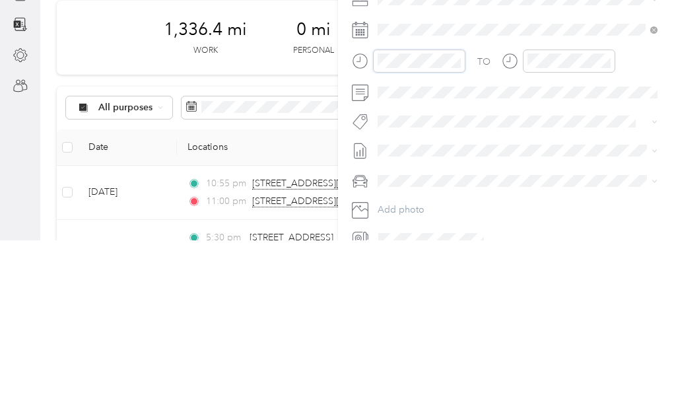
scroll to position [967, 0]
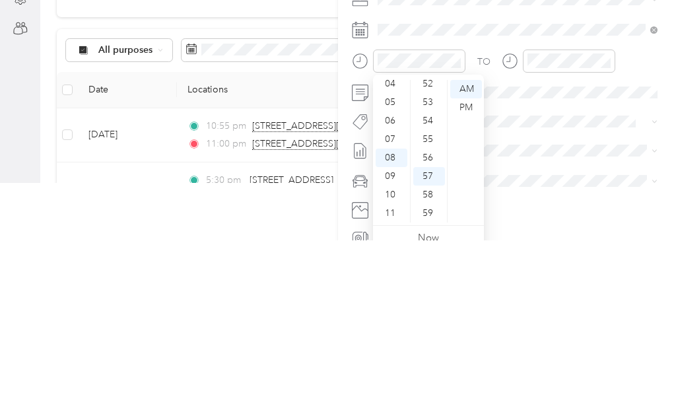
click at [464, 278] on div "PM" at bounding box center [466, 287] width 32 height 18
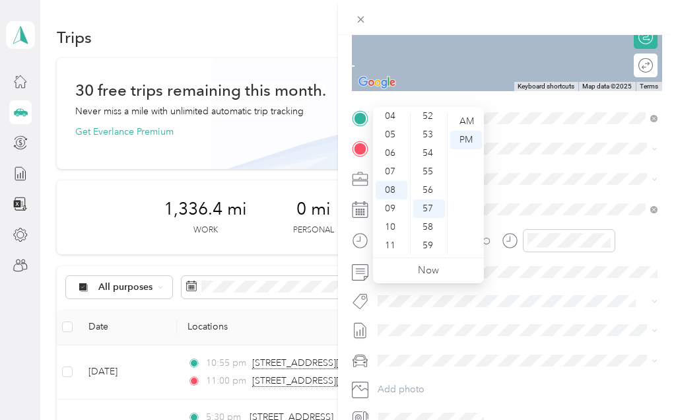
click at [391, 125] on div "05" at bounding box center [392, 134] width 32 height 18
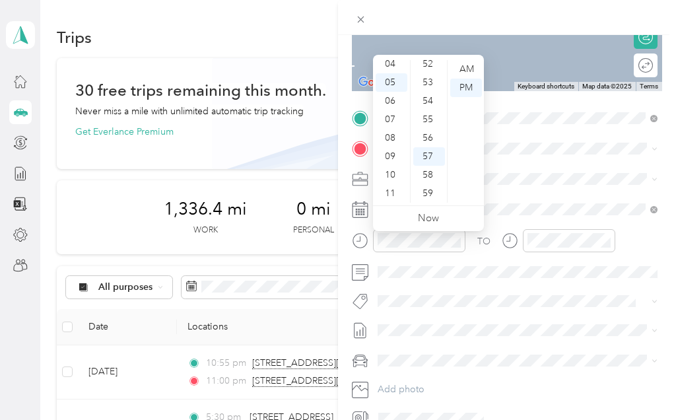
scroll to position [0, 0]
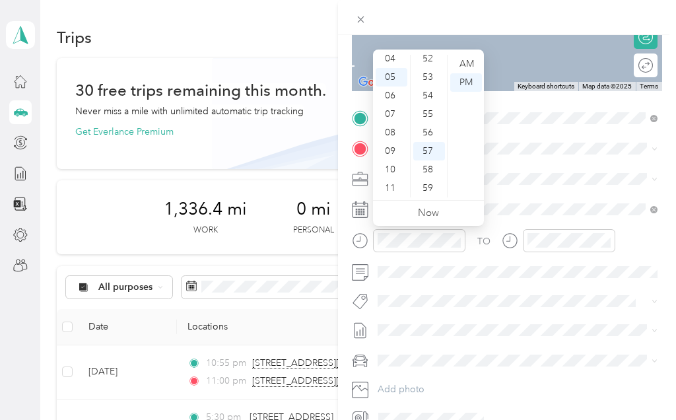
click at [466, 81] on div "PM" at bounding box center [466, 82] width 32 height 18
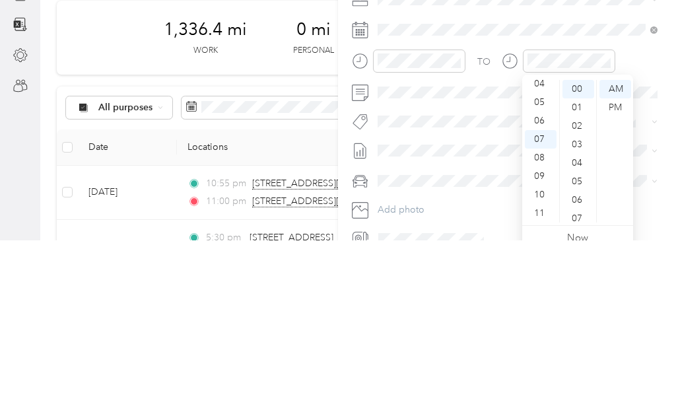
click at [617, 278] on div "PM" at bounding box center [616, 287] width 32 height 18
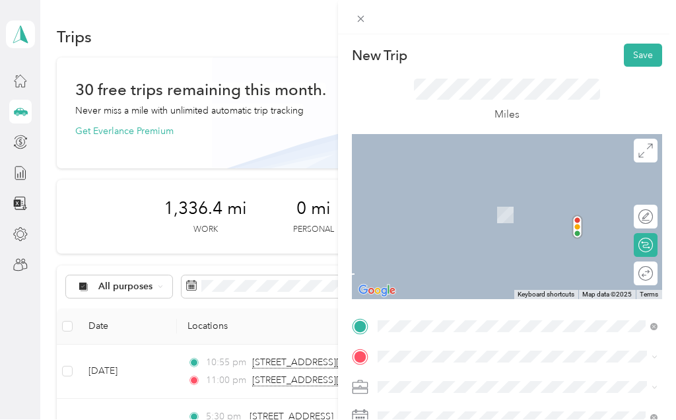
click at [644, 47] on button "Save" at bounding box center [643, 55] width 38 height 23
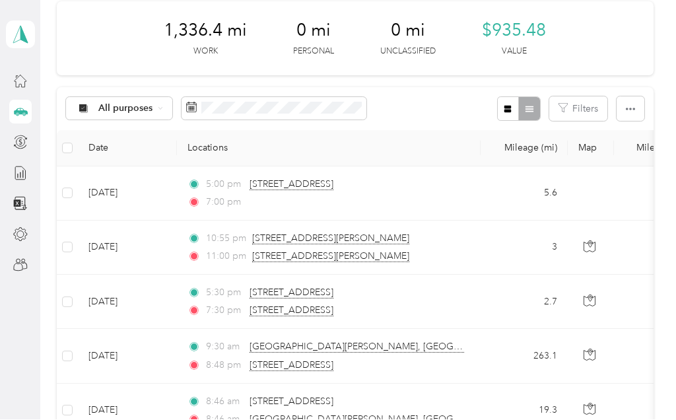
scroll to position [179, 0]
click at [473, 275] on td "5:30 pm [STREET_ADDRESS] 7:30 pm [STREET_ADDRESS]" at bounding box center [329, 302] width 304 height 54
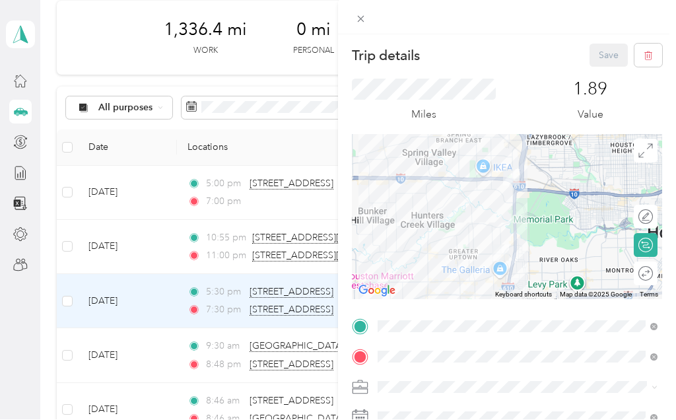
click at [366, 15] on icon at bounding box center [360, 19] width 11 height 11
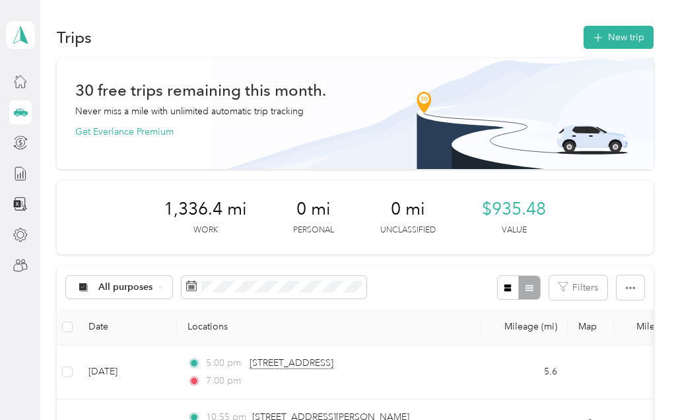
click at [625, 31] on button "New trip" at bounding box center [619, 37] width 70 height 23
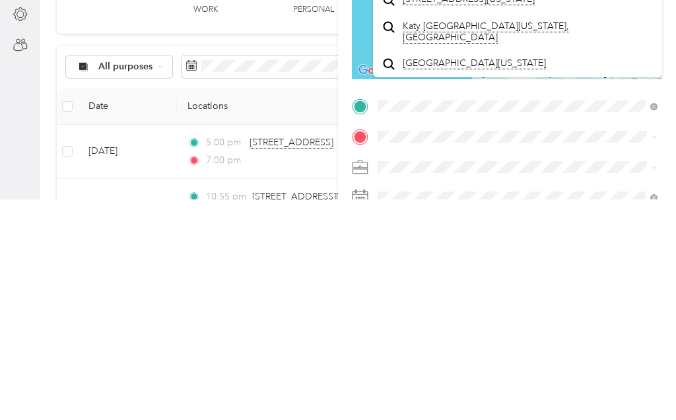
click at [474, 214] on span "[STREET_ADDRESS][US_STATE]" at bounding box center [469, 220] width 132 height 12
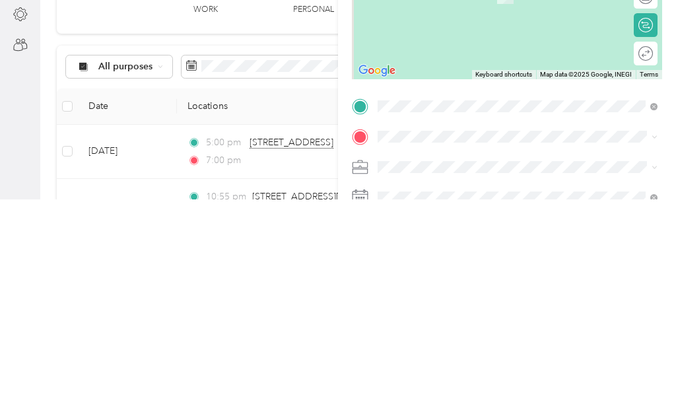
scroll to position [57, 0]
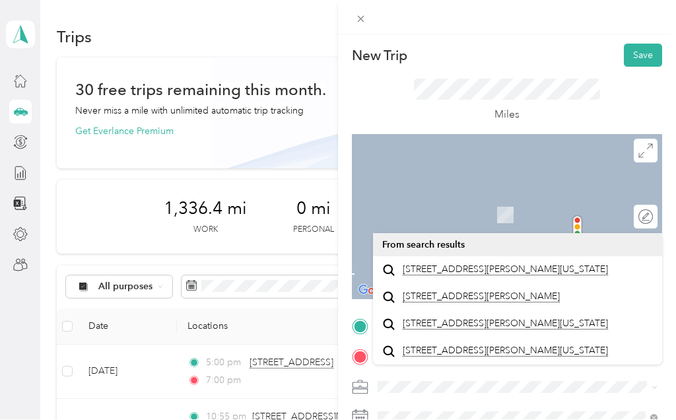
click at [450, 264] on span "[STREET_ADDRESS][PERSON_NAME][US_STATE]" at bounding box center [505, 270] width 205 height 12
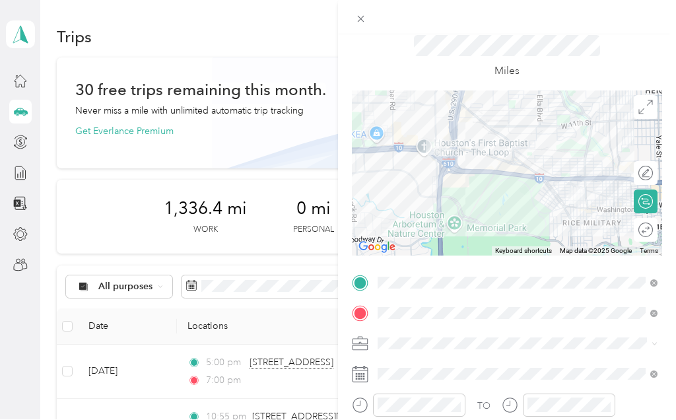
scroll to position [73, 0]
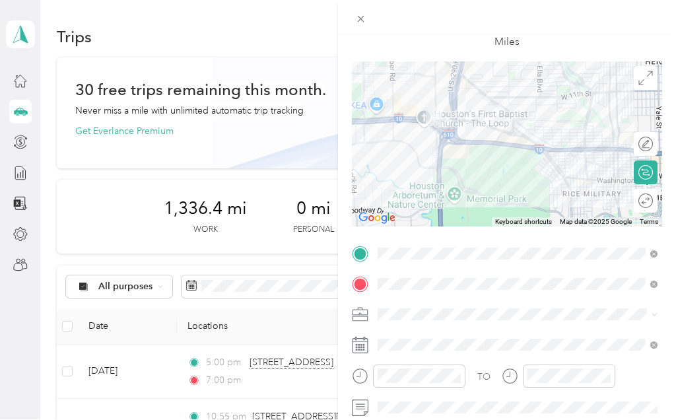
click at [645, 174] on icon at bounding box center [646, 173] width 15 height 15
click at [646, 172] on icon at bounding box center [646, 173] width 15 height 15
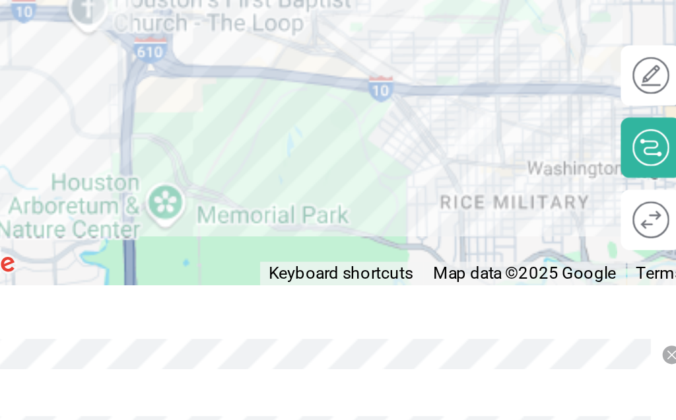
click at [639, 166] on icon at bounding box center [646, 173] width 15 height 15
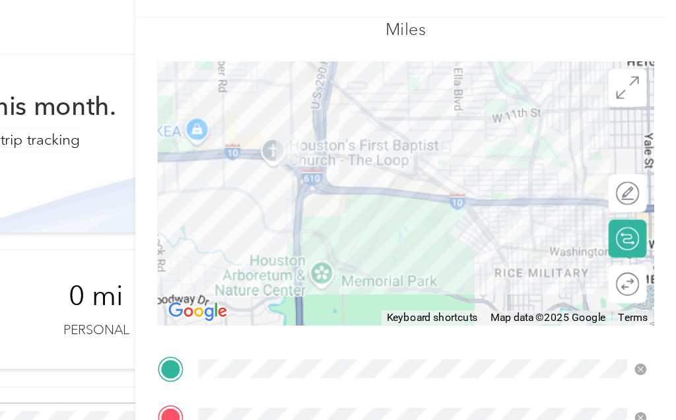
click at [642, 170] on icon at bounding box center [646, 173] width 9 height 7
click at [639, 166] on icon at bounding box center [646, 173] width 15 height 15
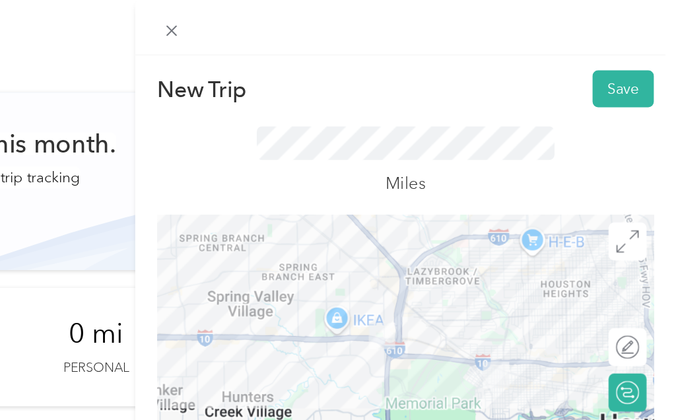
scroll to position [0, 0]
click at [624, 56] on button "Save" at bounding box center [643, 55] width 38 height 23
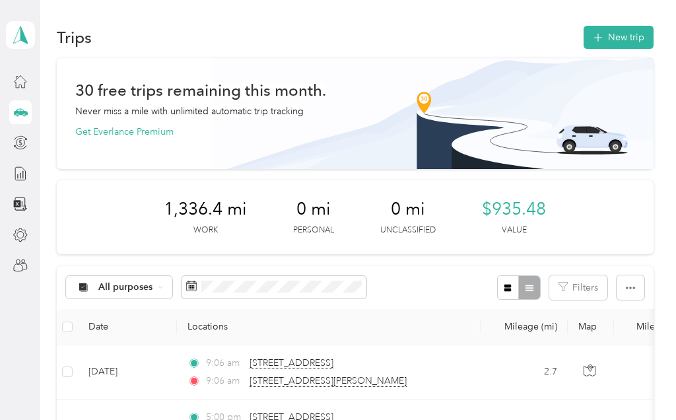
click at [21, 175] on icon at bounding box center [20, 173] width 15 height 15
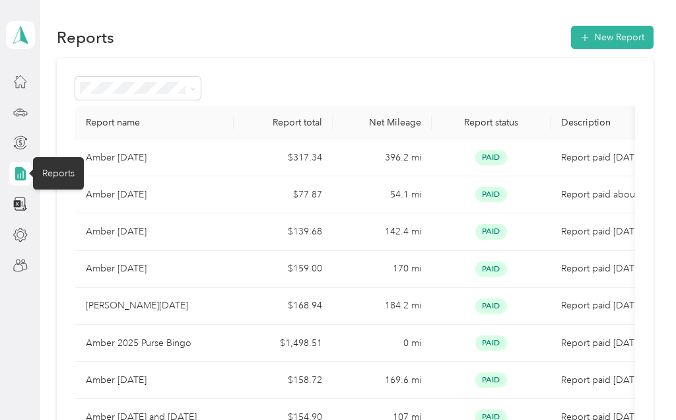
click at [609, 29] on button "New Report" at bounding box center [612, 37] width 83 height 23
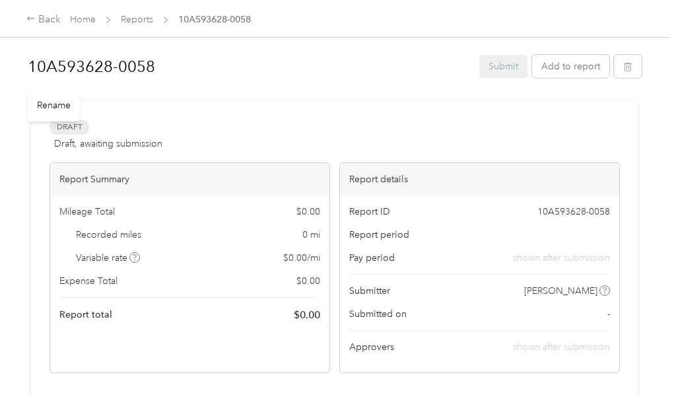
click at [49, 102] on div "Rename" at bounding box center [54, 105] width 52 height 32
click at [52, 102] on div "Rename" at bounding box center [54, 105] width 52 height 32
click at [57, 59] on h1 "10A593628-0058" at bounding box center [249, 67] width 442 height 32
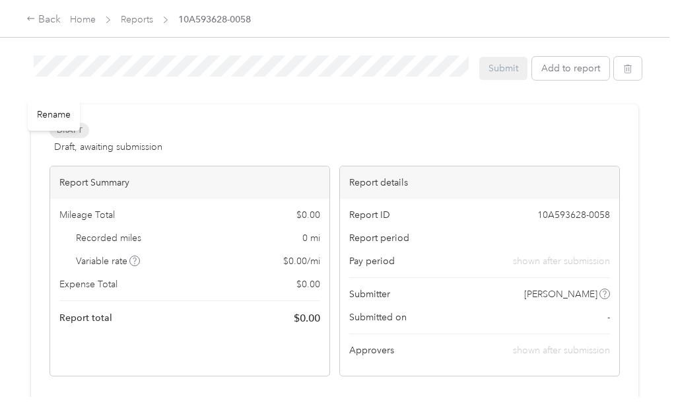
click at [576, 71] on button "Add to report" at bounding box center [570, 68] width 77 height 23
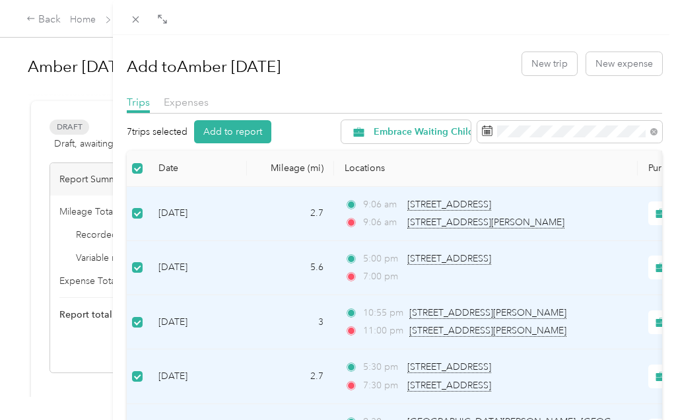
click at [238, 131] on button "Add to report" at bounding box center [232, 131] width 77 height 23
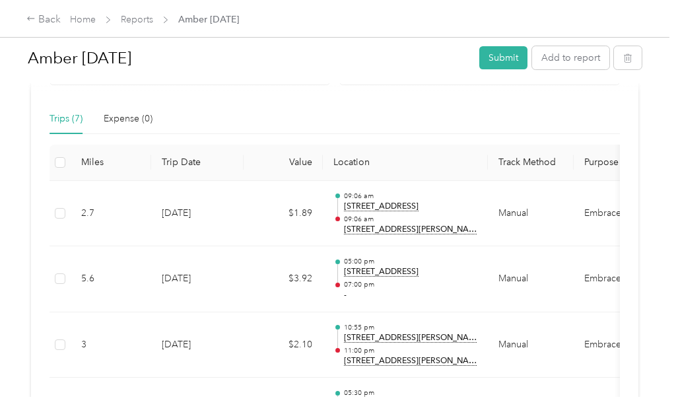
scroll to position [289, 0]
click at [464, 290] on td "05:00 pm [STREET_ADDRESS] 07:00 pm -" at bounding box center [405, 278] width 165 height 66
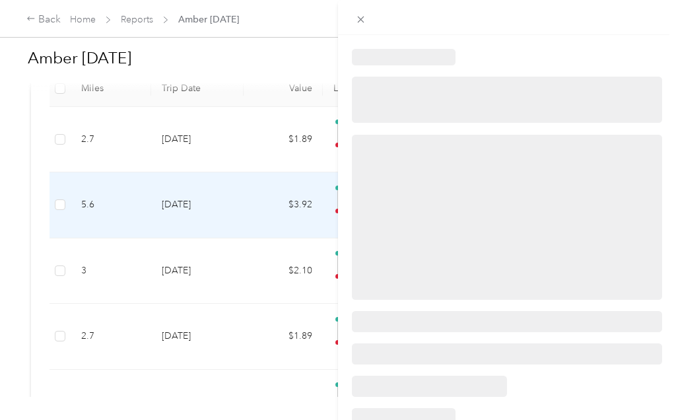
scroll to position [364, 0]
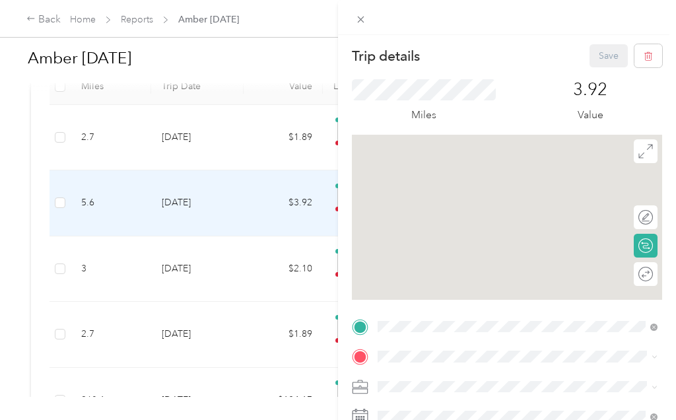
click at [360, 16] on icon at bounding box center [360, 19] width 11 height 11
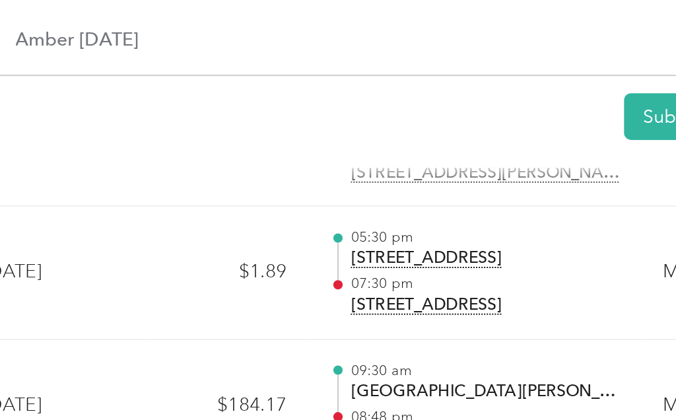
scroll to position [0, 0]
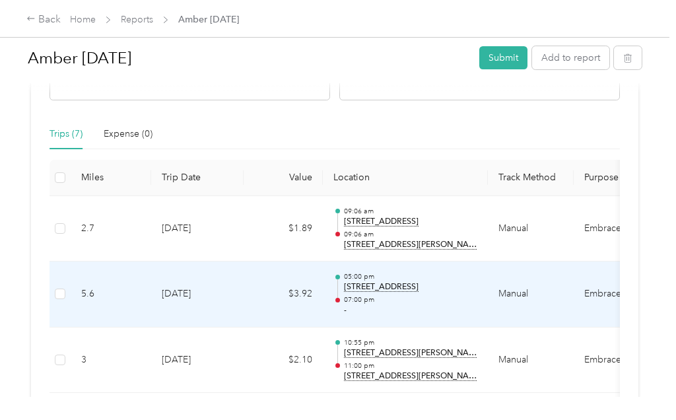
click at [510, 300] on td "Manual" at bounding box center [531, 294] width 86 height 66
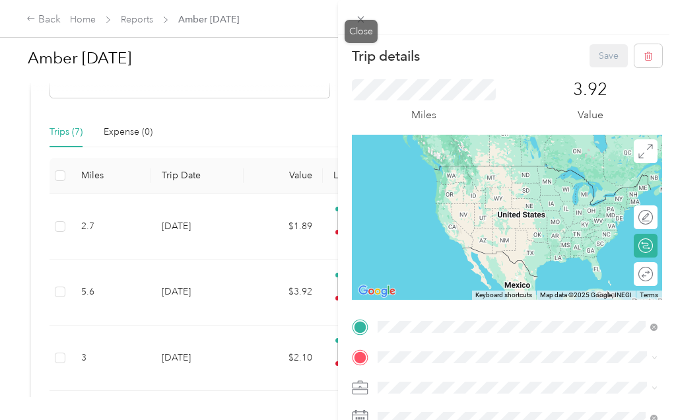
click at [367, 13] on span at bounding box center [361, 19] width 18 height 18
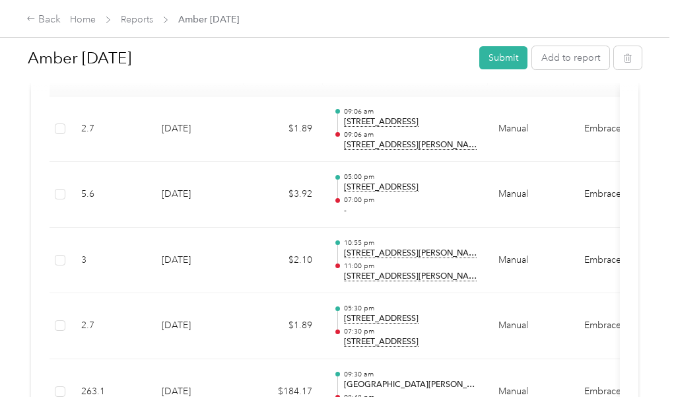
scroll to position [380, 0]
